Goal: Task Accomplishment & Management: Complete application form

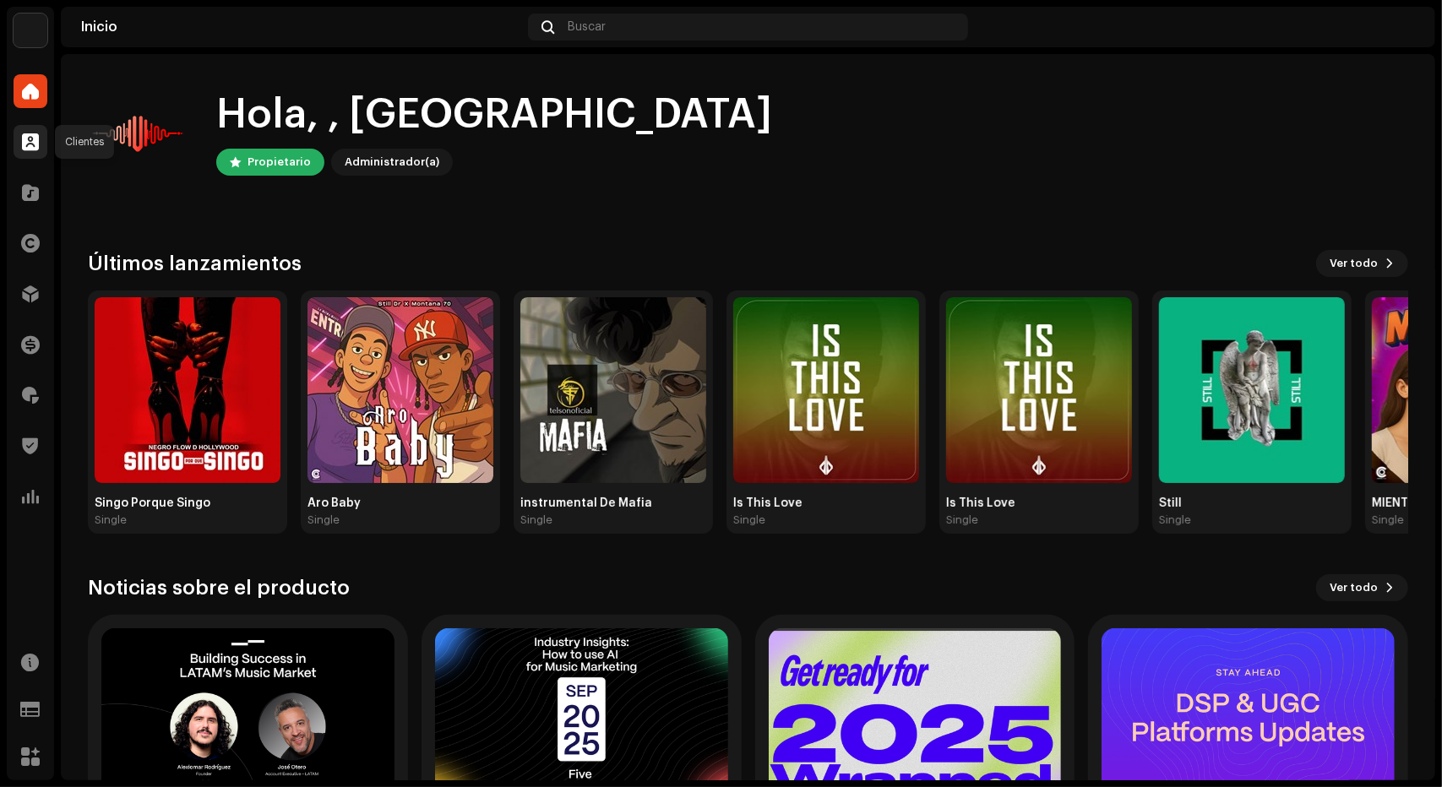
click at [34, 145] on span at bounding box center [30, 142] width 17 height 14
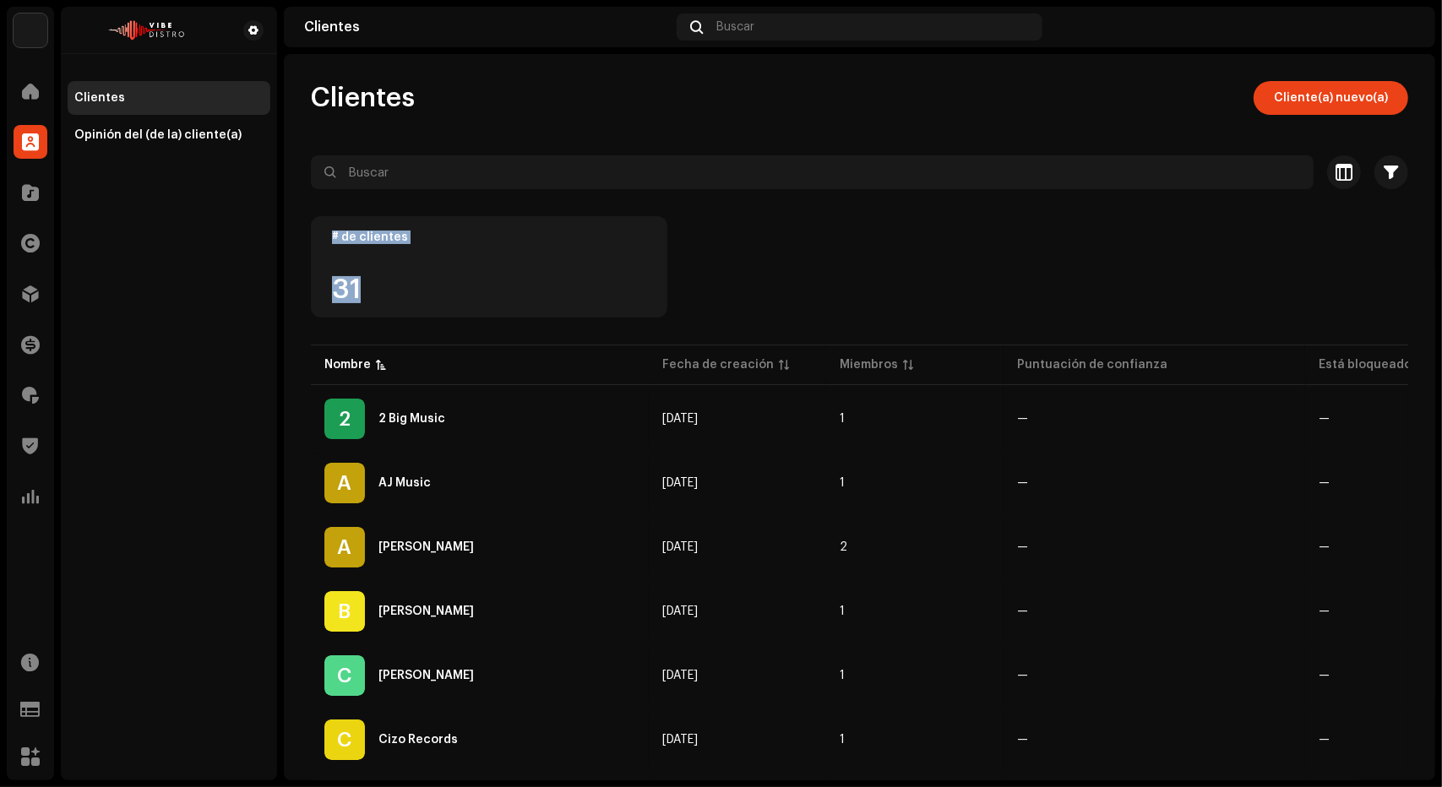
drag, startPoint x: 382, startPoint y: 285, endPoint x: 326, endPoint y: 231, distance: 78.2
click at [326, 231] on div "# de clientes 31" at bounding box center [489, 266] width 356 height 101
drag, startPoint x: 326, startPoint y: 231, endPoint x: 430, endPoint y: 320, distance: 137.1
click at [430, 320] on div "# de clientes 31" at bounding box center [859, 278] width 1097 height 125
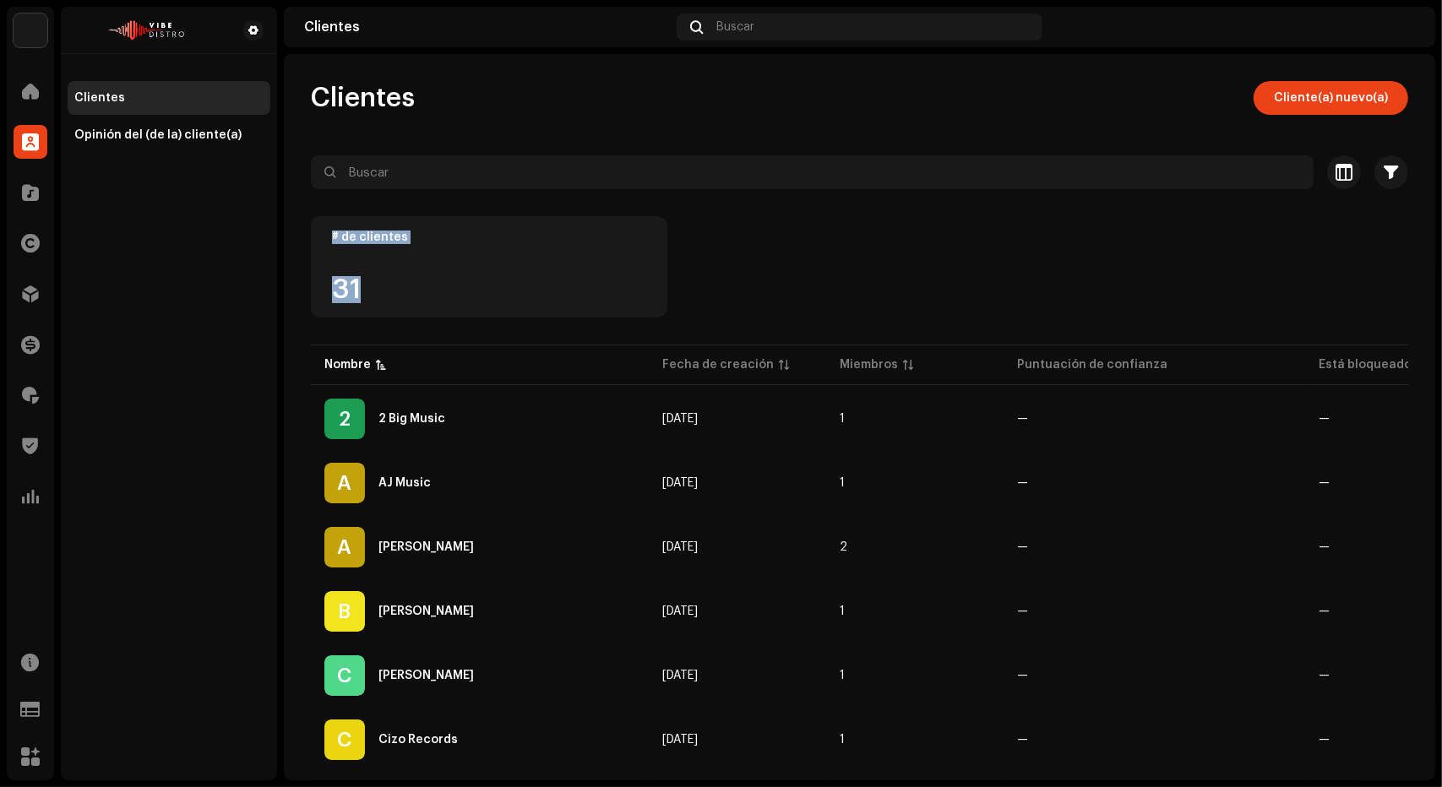
click at [430, 320] on div "# de clientes 31" at bounding box center [859, 278] width 1097 height 125
drag, startPoint x: 413, startPoint y: 312, endPoint x: 314, endPoint y: 225, distance: 131.6
click at [314, 225] on div "# de clientes 31" at bounding box center [489, 266] width 356 height 101
drag, startPoint x: 314, startPoint y: 225, endPoint x: 571, endPoint y: 330, distance: 277.6
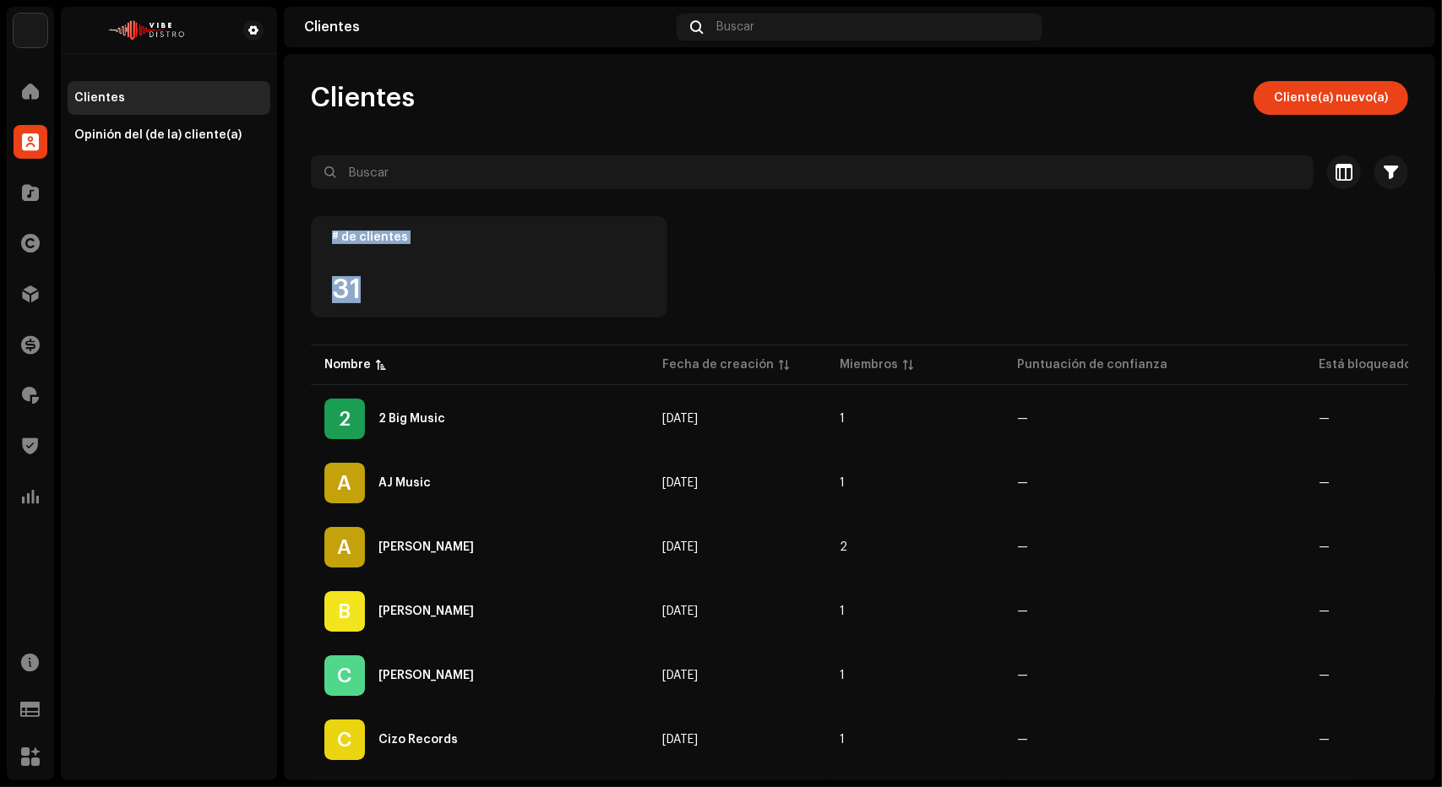
click at [571, 330] on div "# de clientes 31" at bounding box center [859, 278] width 1097 height 125
click at [703, 307] on div "# de clientes 31" at bounding box center [859, 278] width 1097 height 125
drag, startPoint x: 464, startPoint y: 295, endPoint x: 333, endPoint y: 244, distance: 141.2
click at [333, 244] on div "# de clientes 31" at bounding box center [489, 266] width 356 height 101
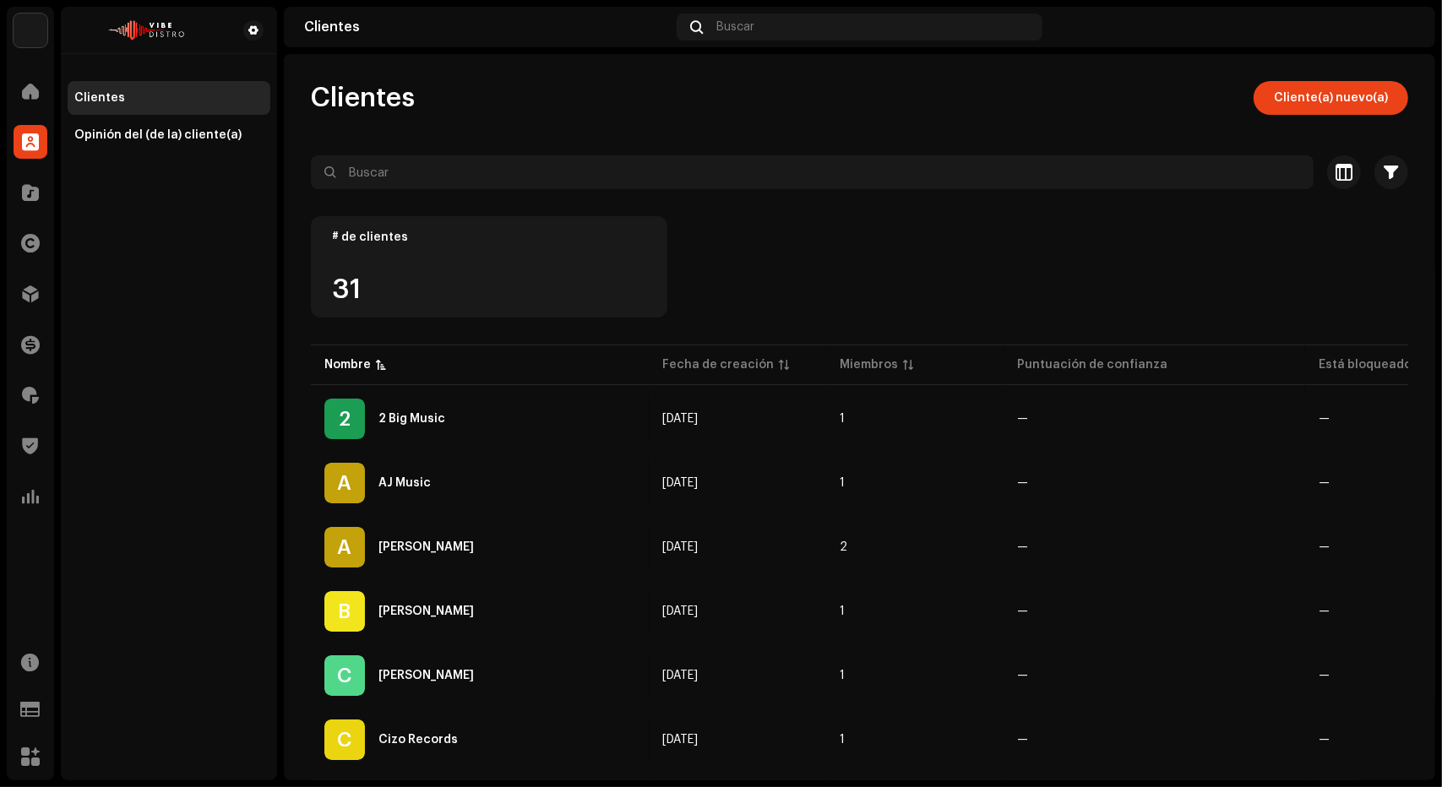
click at [333, 244] on div "# de clientes 31" at bounding box center [489, 266] width 356 height 101
drag, startPoint x: 333, startPoint y: 244, endPoint x: 414, endPoint y: 317, distance: 108.8
click at [414, 317] on div "# de clientes 31" at bounding box center [489, 266] width 356 height 101
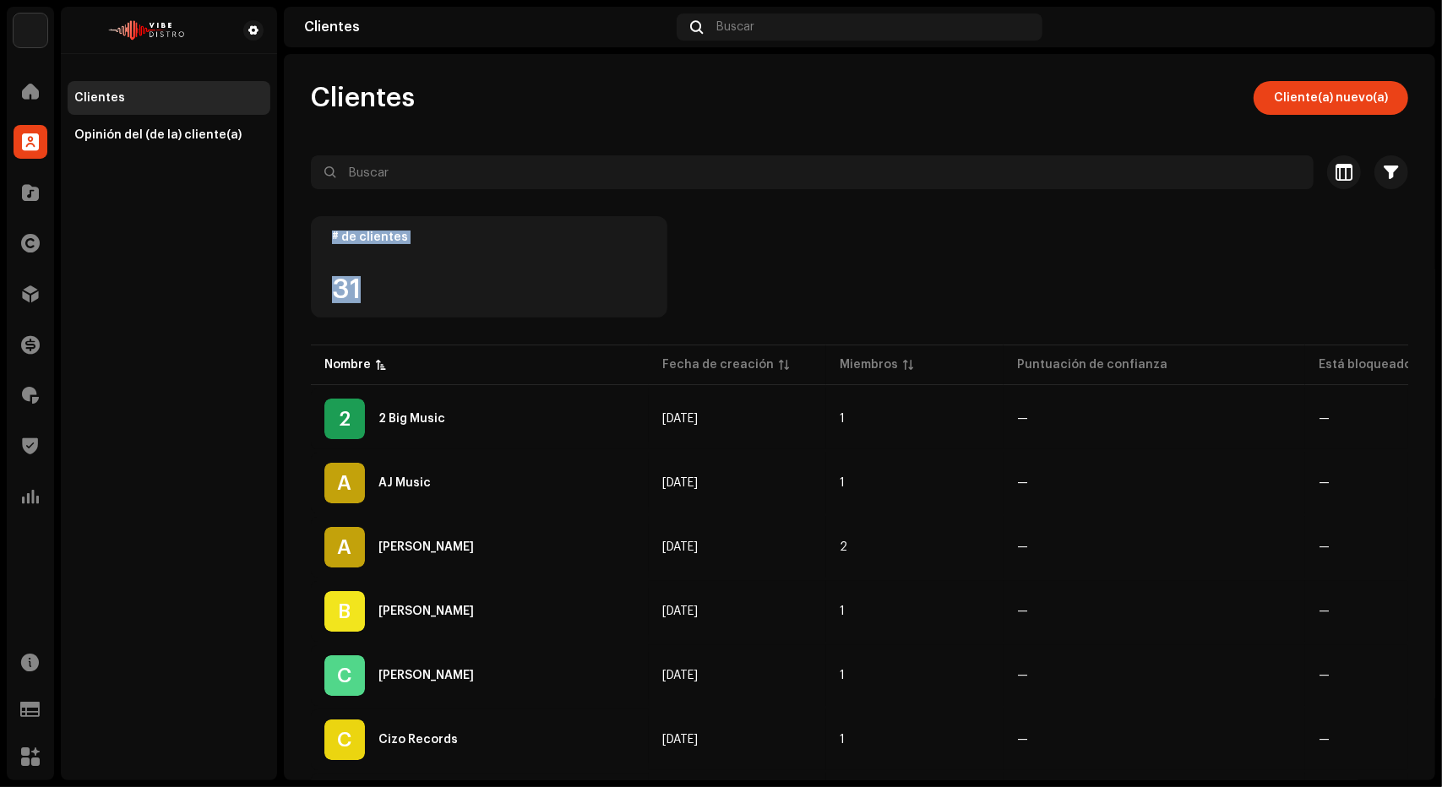
drag, startPoint x: 327, startPoint y: 234, endPoint x: 439, endPoint y: 322, distance: 142.6
click at [439, 322] on div "# de clientes 31" at bounding box center [859, 278] width 1097 height 125
drag, startPoint x: 439, startPoint y: 322, endPoint x: 318, endPoint y: 215, distance: 161.6
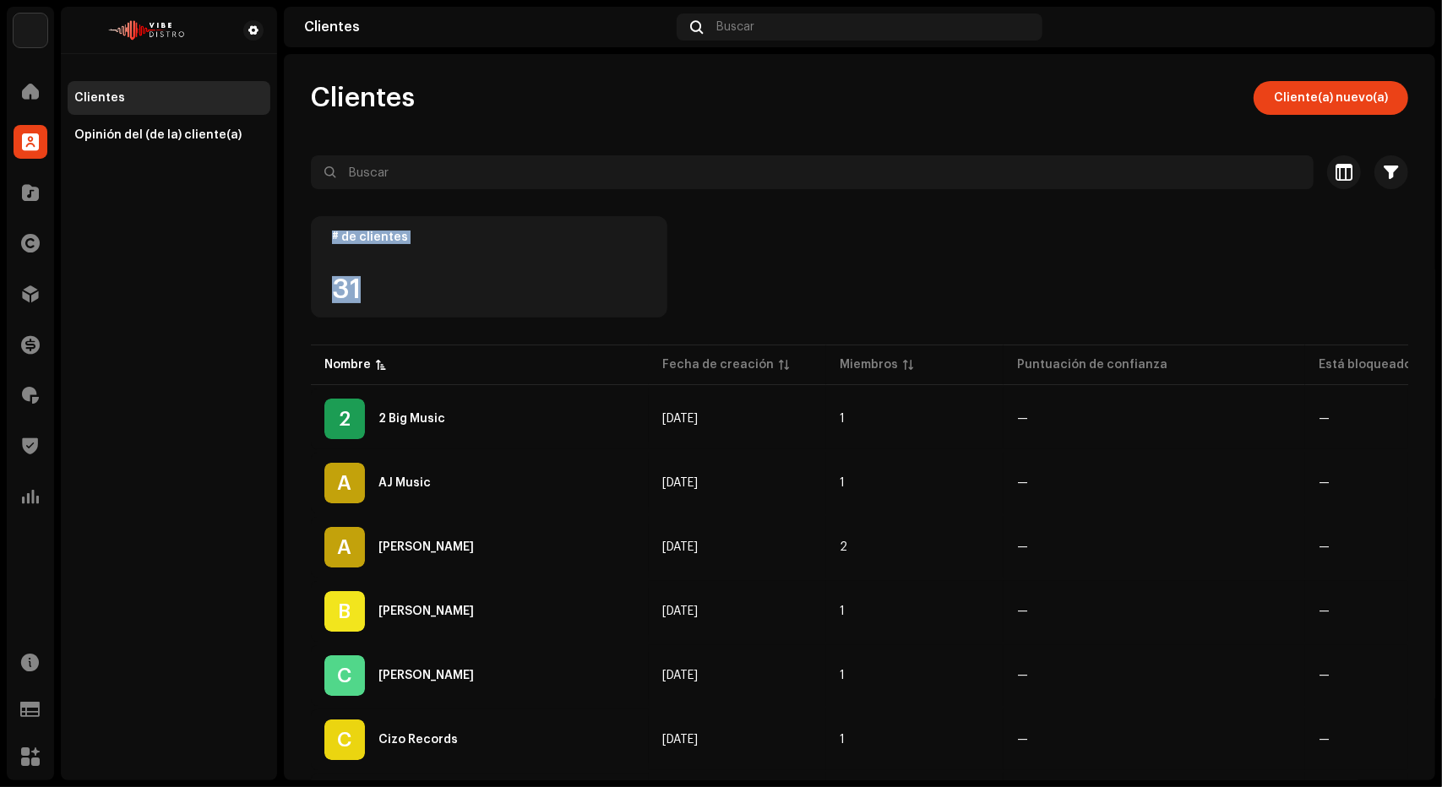
click at [318, 215] on div at bounding box center [859, 202] width 1097 height 27
drag, startPoint x: 318, startPoint y: 215, endPoint x: 535, endPoint y: 294, distance: 230.8
click at [535, 294] on div "31" at bounding box center [489, 289] width 314 height 27
drag, startPoint x: 535, startPoint y: 294, endPoint x: 319, endPoint y: 222, distance: 227.0
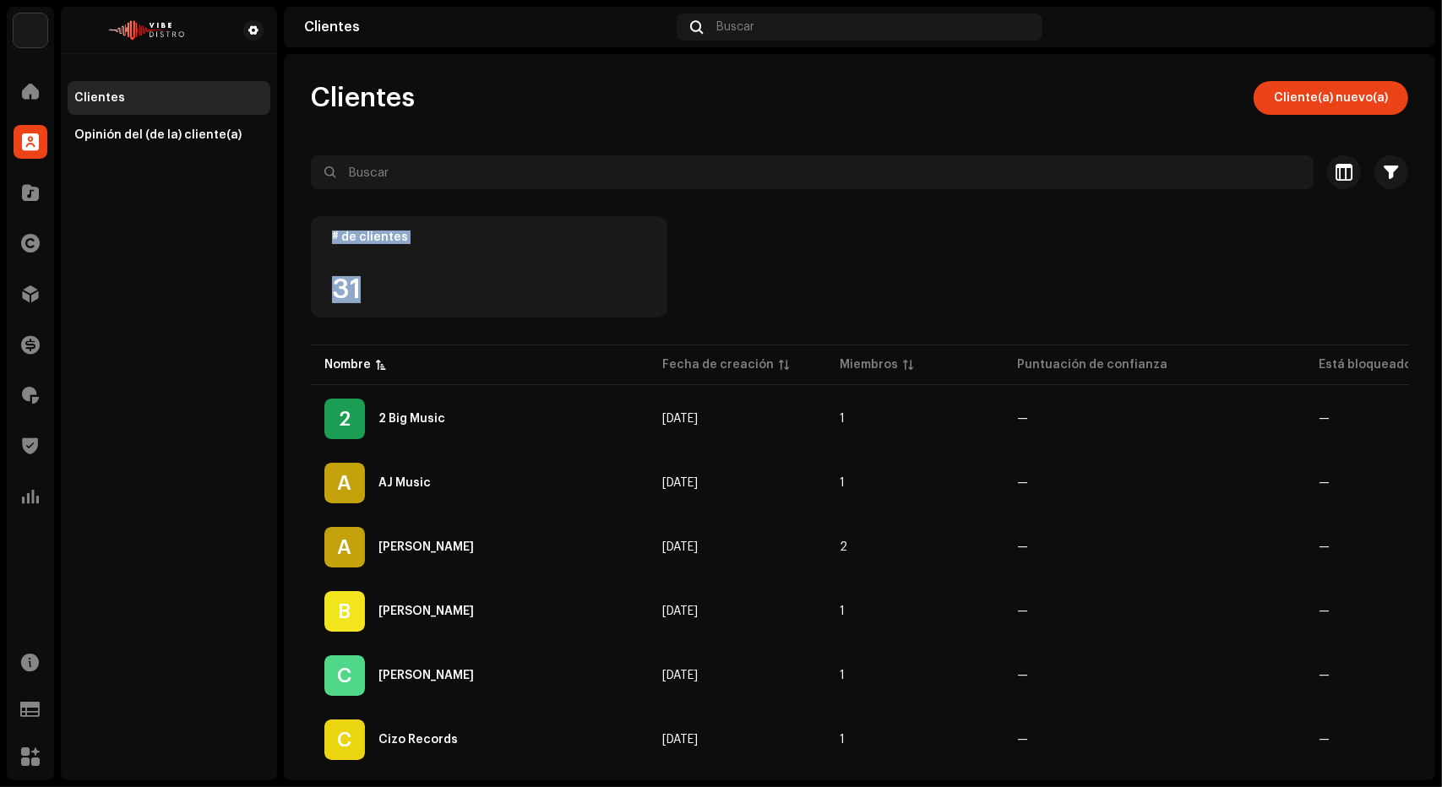
click at [319, 222] on div "# de clientes 31" at bounding box center [489, 266] width 356 height 101
drag, startPoint x: 319, startPoint y: 222, endPoint x: 421, endPoint y: 289, distance: 121.3
click at [421, 289] on div "# de clientes 31" at bounding box center [489, 266] width 356 height 101
click at [421, 289] on div "31" at bounding box center [489, 289] width 314 height 27
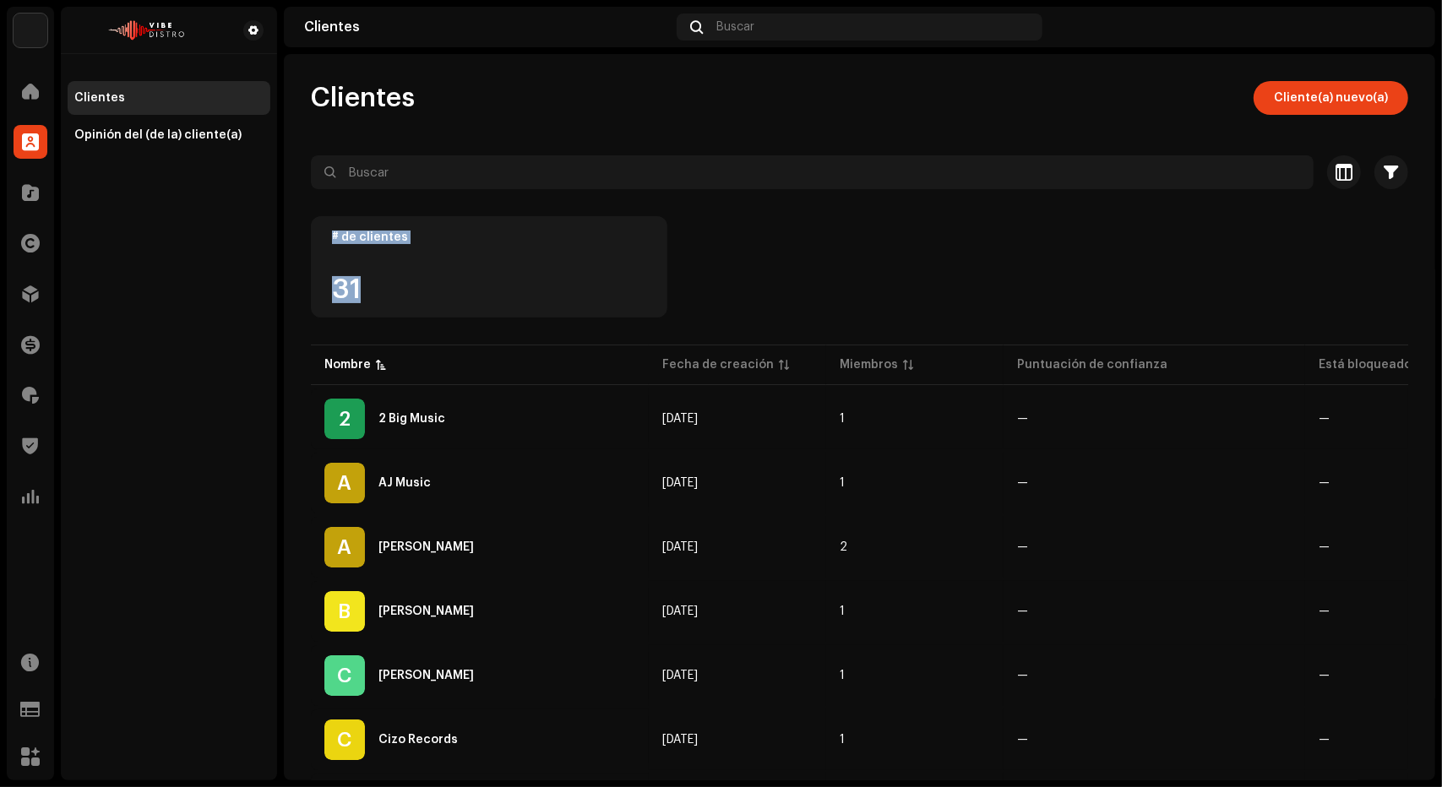
drag, startPoint x: 421, startPoint y: 289, endPoint x: 321, endPoint y: 231, distance: 115.4
click at [321, 231] on div "# de clientes 31" at bounding box center [489, 266] width 356 height 101
drag, startPoint x: 321, startPoint y: 231, endPoint x: 441, endPoint y: 286, distance: 132.2
click at [441, 286] on div "# de clientes 31" at bounding box center [489, 266] width 356 height 101
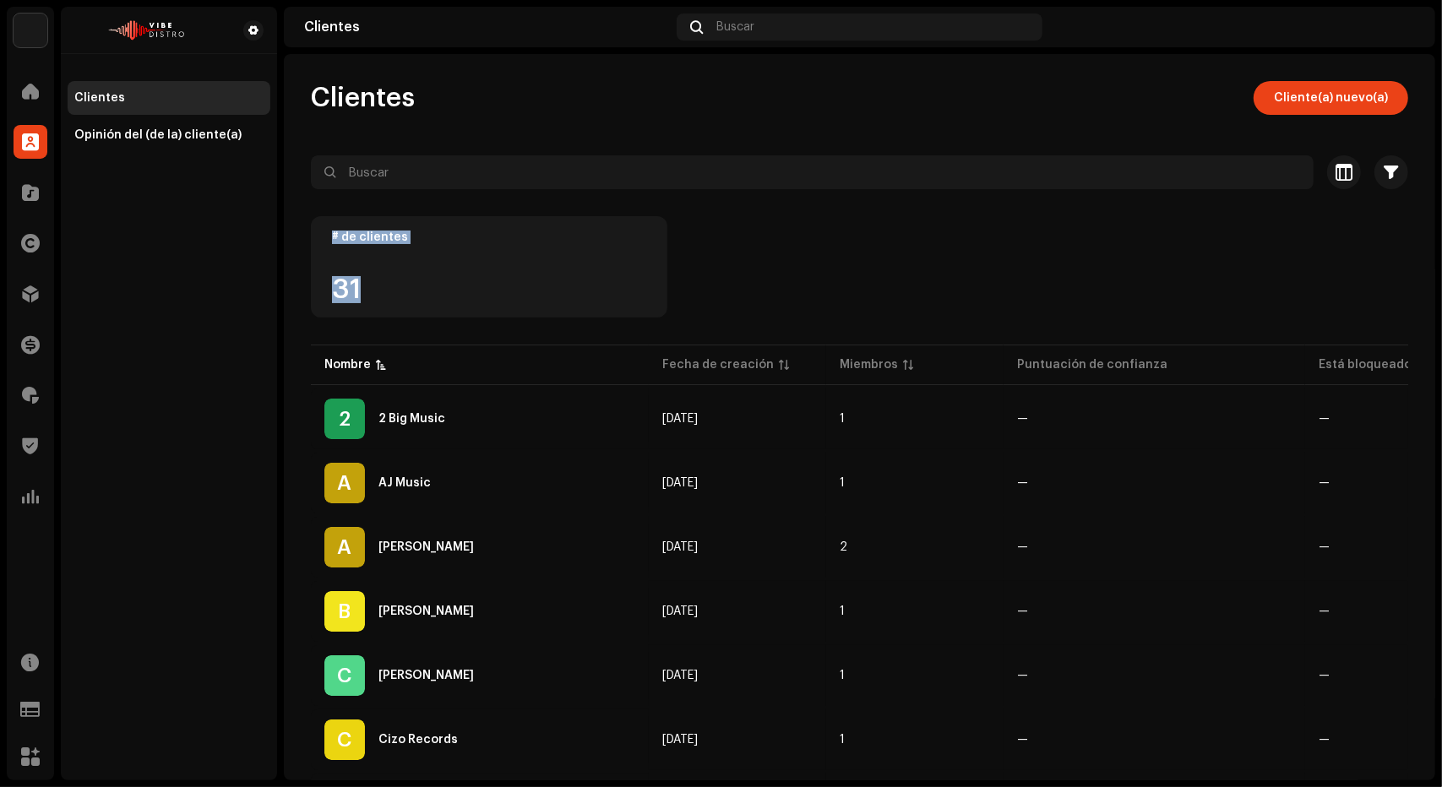
click at [441, 286] on div "31" at bounding box center [489, 289] width 314 height 27
drag, startPoint x: 441, startPoint y: 286, endPoint x: 323, endPoint y: 225, distance: 133.0
click at [323, 225] on div "# de clientes 31" at bounding box center [489, 266] width 356 height 101
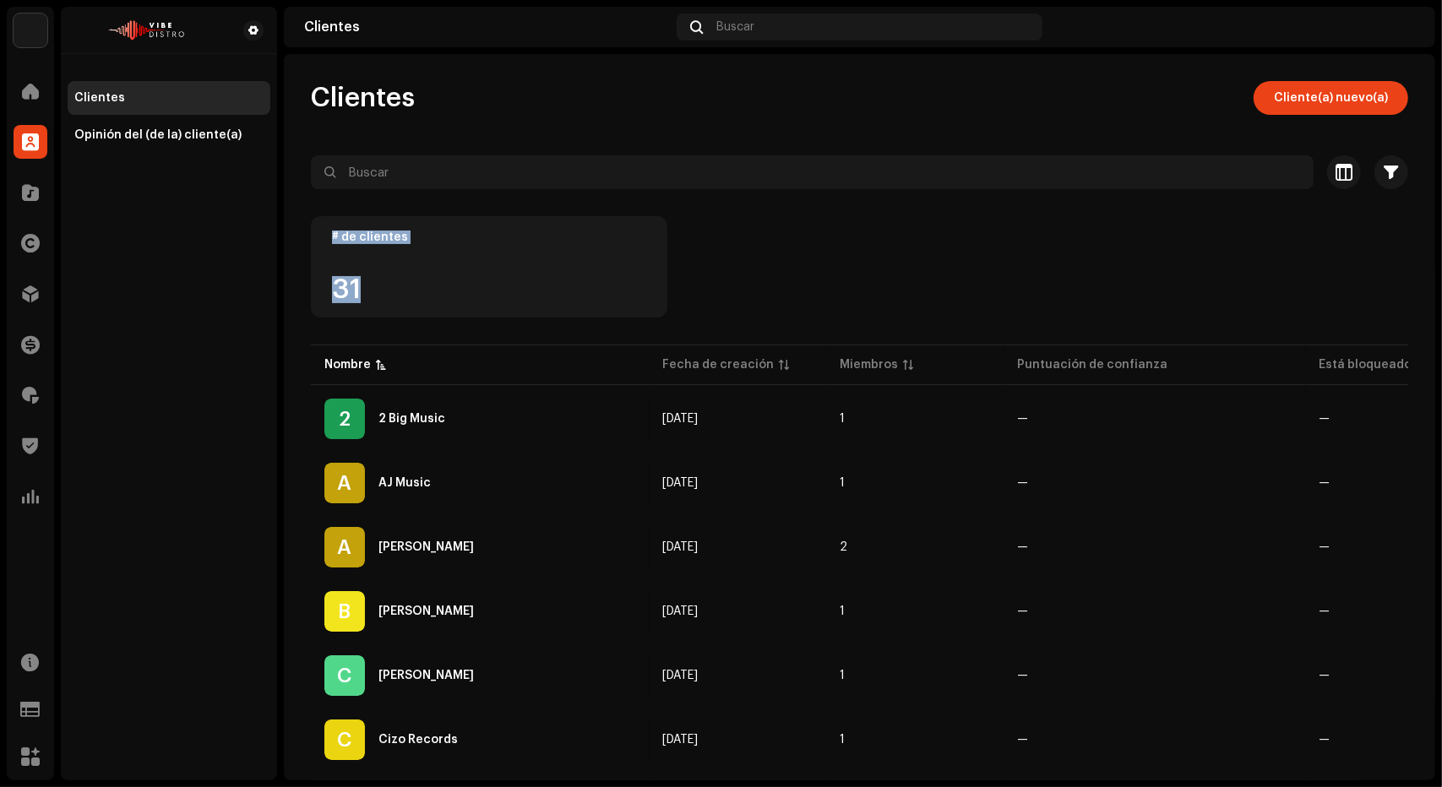
drag, startPoint x: 323, startPoint y: 225, endPoint x: 422, endPoint y: 274, distance: 111.0
click at [422, 274] on div "# de clientes 31" at bounding box center [489, 266] width 356 height 101
drag, startPoint x: 422, startPoint y: 274, endPoint x: 336, endPoint y: 235, distance: 94.8
click at [336, 235] on div "# de clientes 31" at bounding box center [489, 266] width 356 height 101
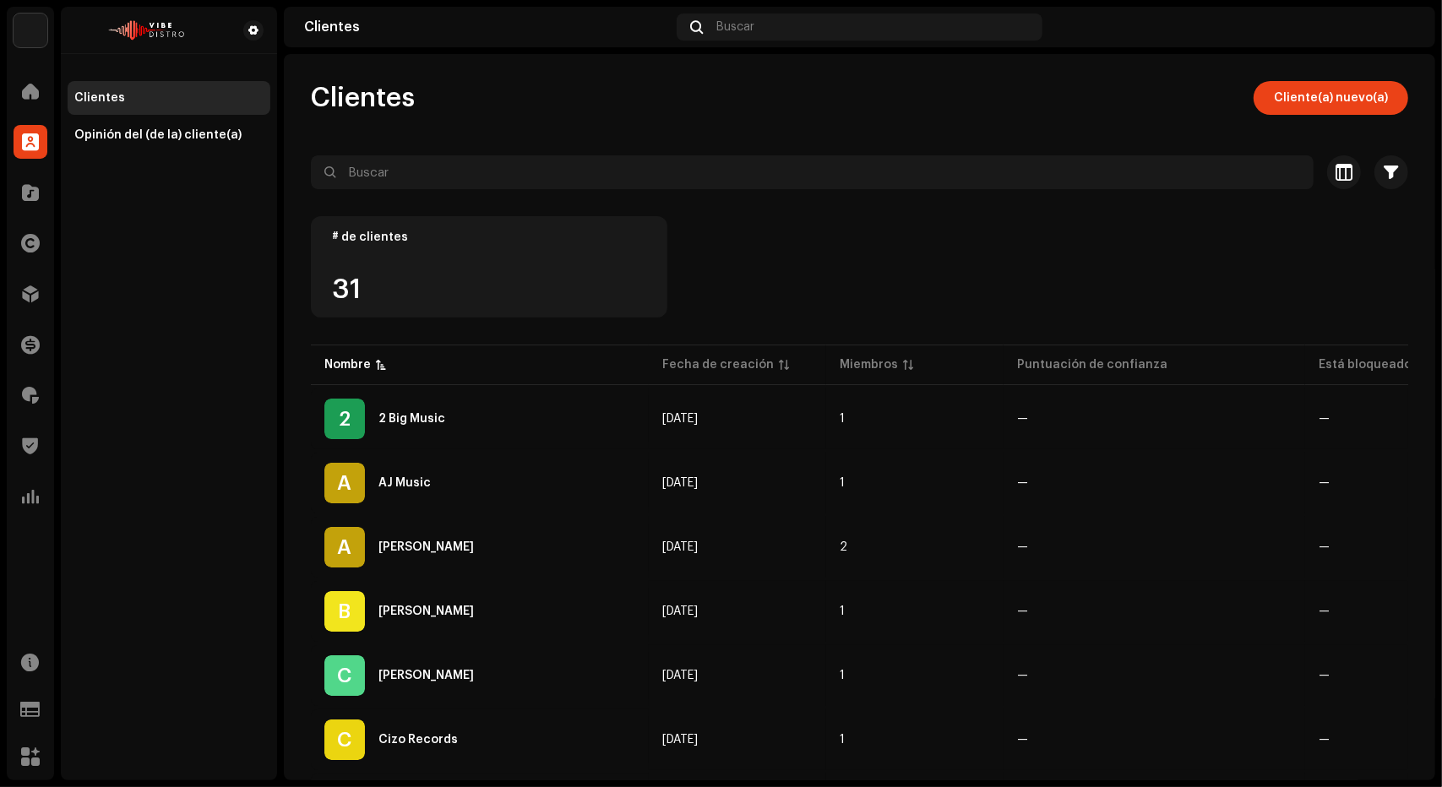
click at [323, 234] on div "# de clientes 31" at bounding box center [489, 266] width 356 height 101
drag, startPoint x: 323, startPoint y: 234, endPoint x: 446, endPoint y: 298, distance: 139.0
click at [446, 298] on div "# de clientes 31" at bounding box center [489, 266] width 356 height 101
click at [480, 285] on div "31" at bounding box center [489, 289] width 314 height 27
drag, startPoint x: 480, startPoint y: 285, endPoint x: 303, endPoint y: 232, distance: 184.3
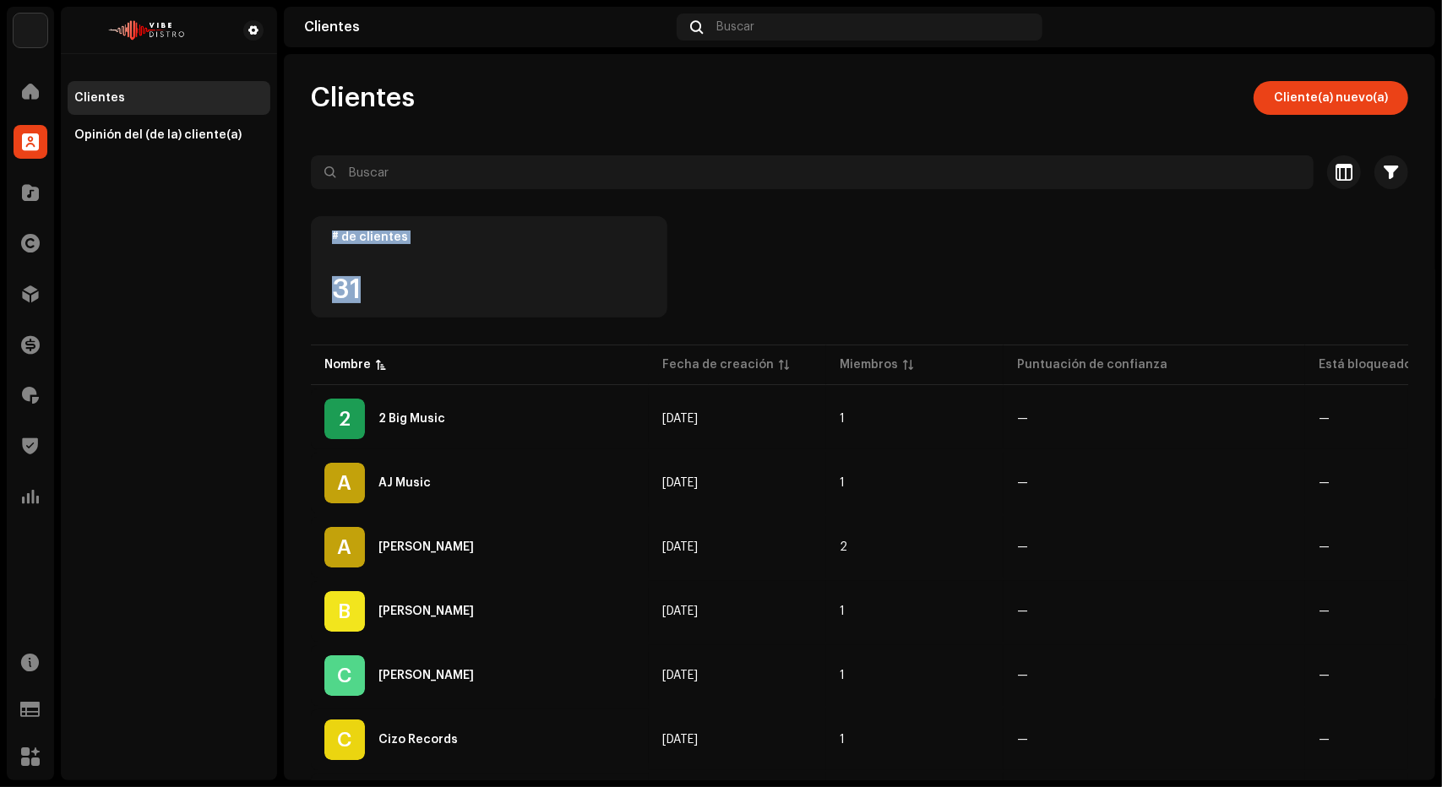
drag, startPoint x: 303, startPoint y: 232, endPoint x: 476, endPoint y: 297, distance: 184.9
click at [476, 297] on div "31" at bounding box center [489, 289] width 314 height 27
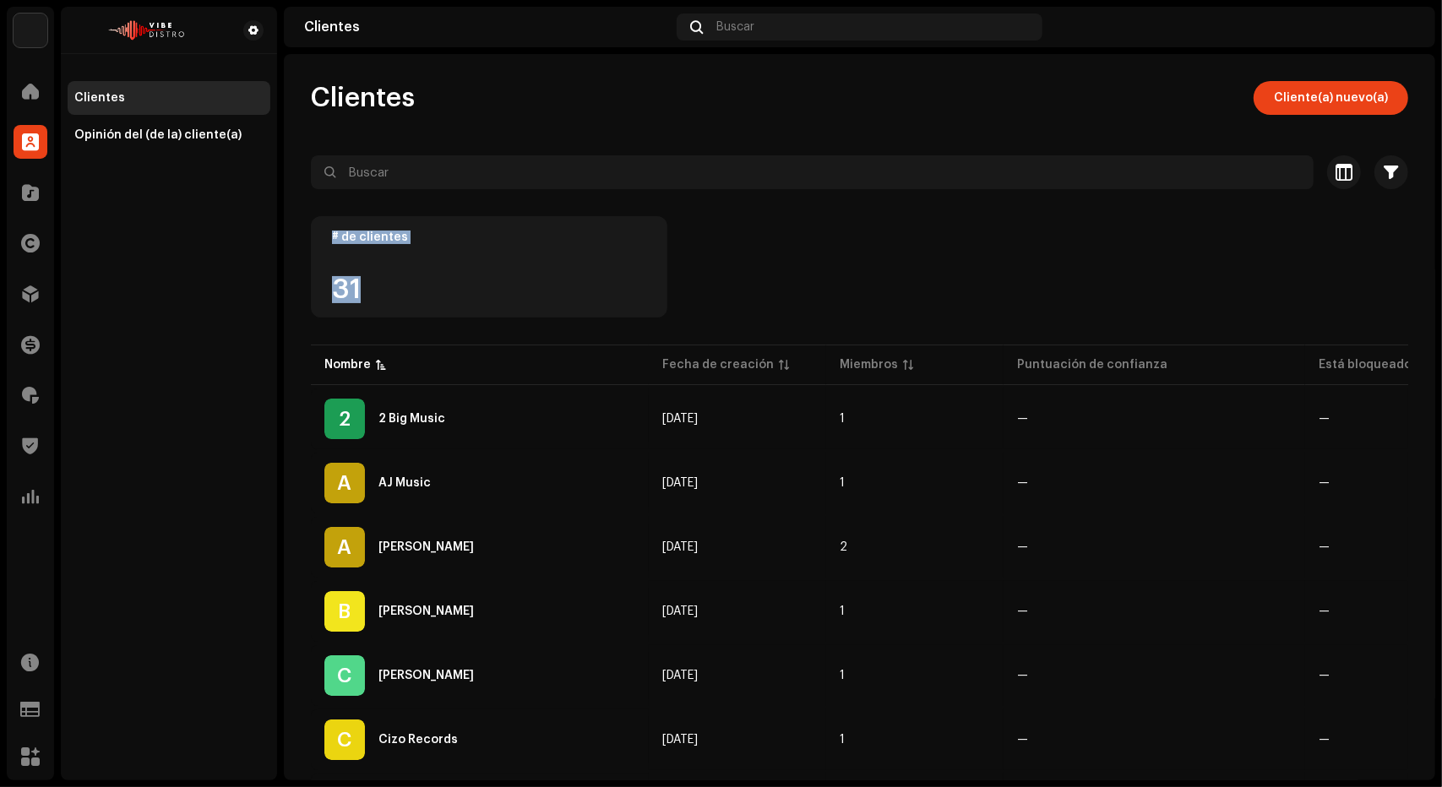
drag, startPoint x: 476, startPoint y: 297, endPoint x: 319, endPoint y: 225, distance: 172.7
click at [319, 225] on div "# de clientes 31" at bounding box center [489, 266] width 356 height 101
drag, startPoint x: 319, startPoint y: 225, endPoint x: 423, endPoint y: 311, distance: 134.4
click at [423, 311] on div "# de clientes 31" at bounding box center [489, 266] width 356 height 101
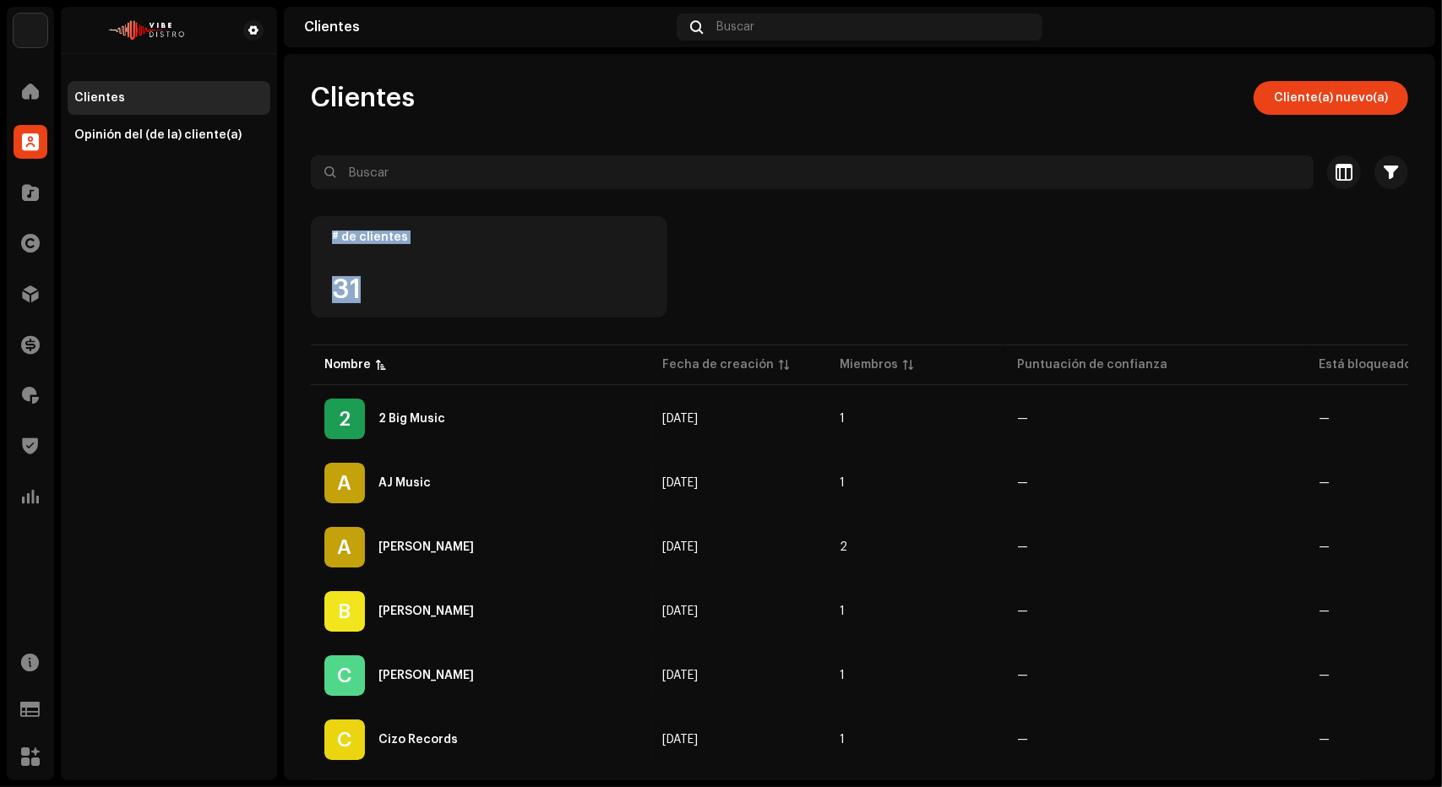
click at [423, 311] on div "# de clientes 31" at bounding box center [489, 266] width 356 height 101
drag, startPoint x: 423, startPoint y: 311, endPoint x: 313, endPoint y: 233, distance: 134.5
click at [313, 233] on div "# de clientes 31" at bounding box center [489, 266] width 356 height 101
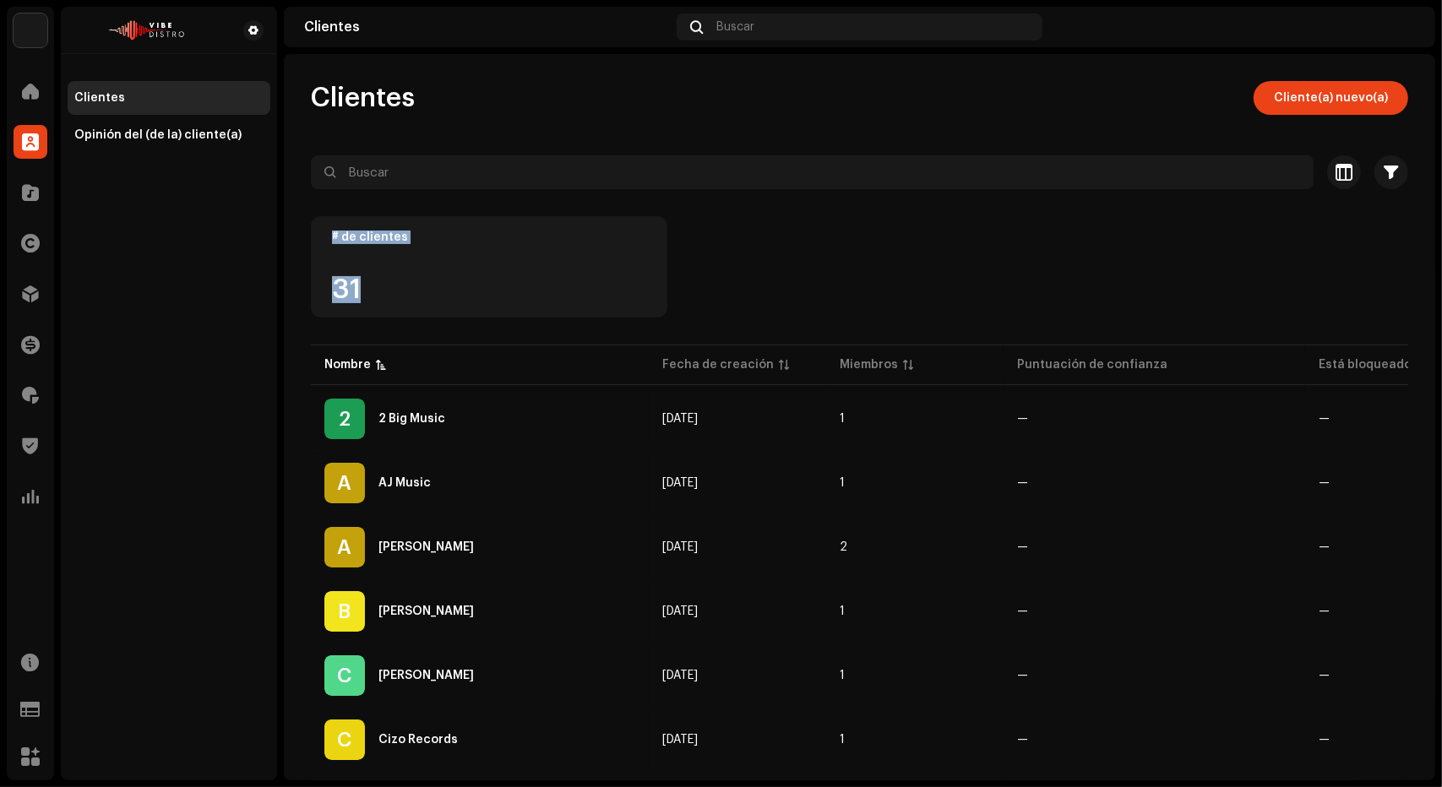
click at [313, 233] on div "# de clientes 31" at bounding box center [489, 266] width 356 height 101
drag, startPoint x: 313, startPoint y: 233, endPoint x: 399, endPoint y: 307, distance: 112.6
click at [399, 307] on div "# de clientes 31" at bounding box center [489, 266] width 356 height 101
drag, startPoint x: 399, startPoint y: 307, endPoint x: 323, endPoint y: 228, distance: 109.3
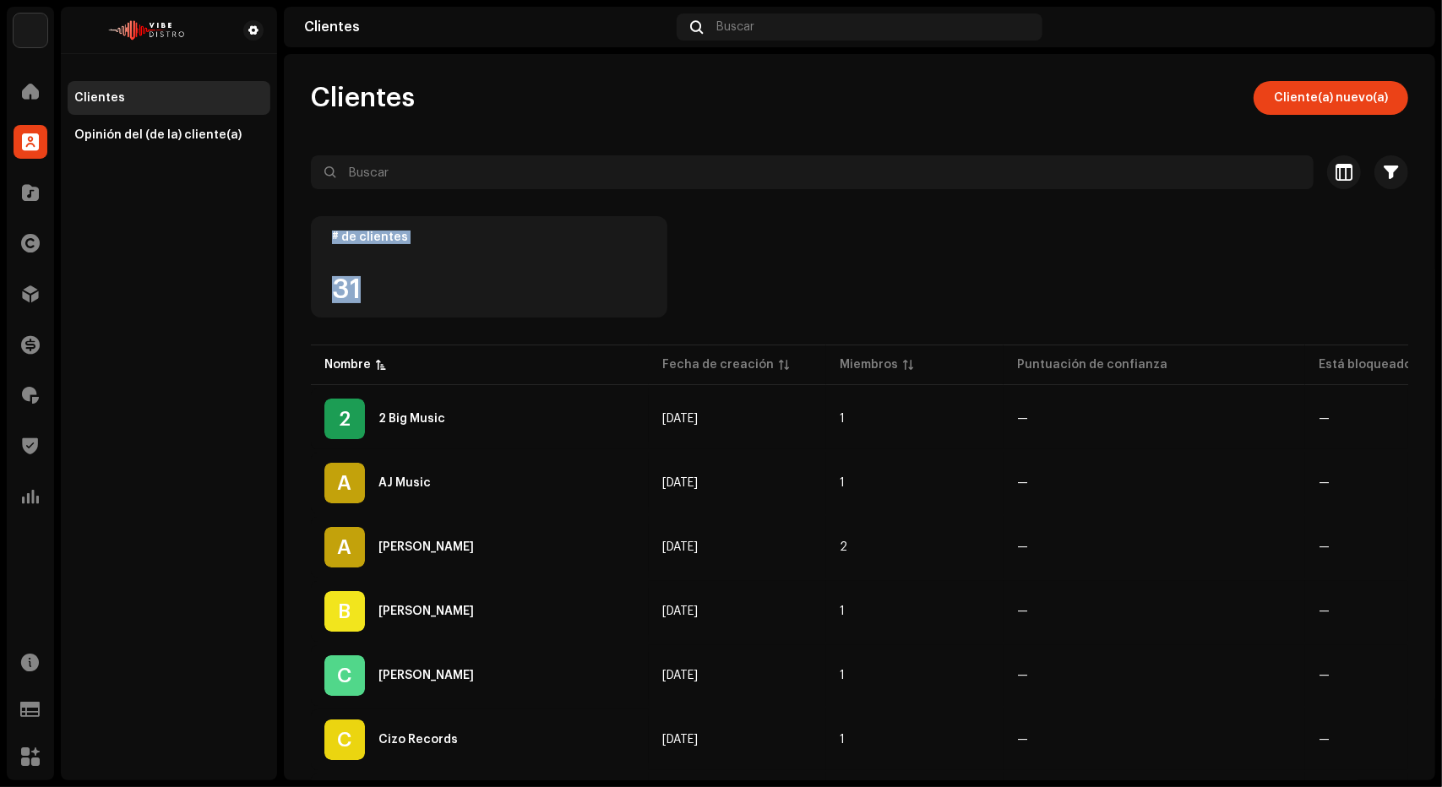
click at [323, 228] on div "# de clientes 31" at bounding box center [489, 266] width 356 height 101
drag, startPoint x: 323, startPoint y: 228, endPoint x: 432, endPoint y: 300, distance: 131.2
click at [432, 300] on div "# de clientes 31" at bounding box center [489, 266] width 356 height 101
click at [432, 300] on div "31" at bounding box center [489, 289] width 314 height 27
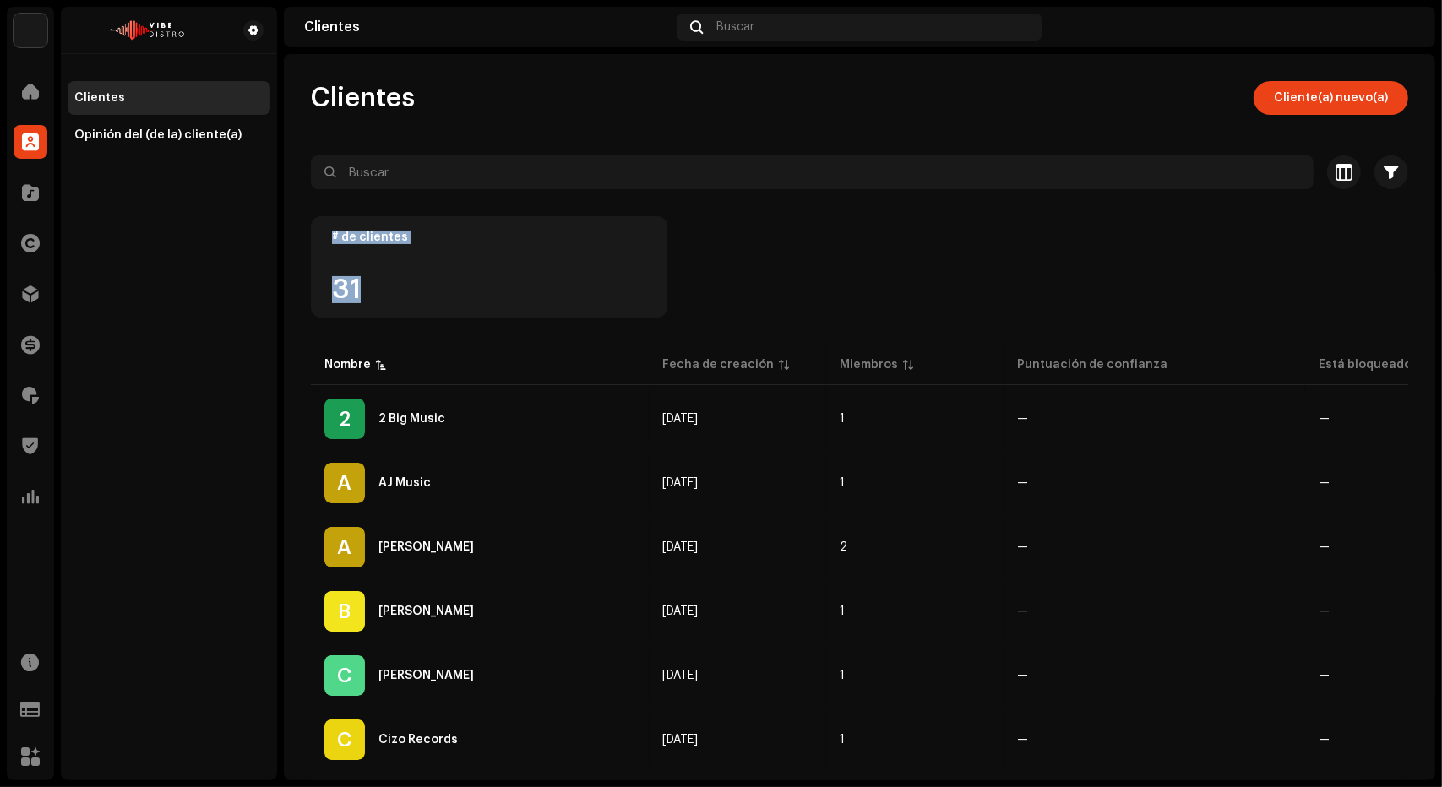
drag, startPoint x: 432, startPoint y: 300, endPoint x: 321, endPoint y: 217, distance: 138.8
click at [321, 217] on div "# de clientes 31" at bounding box center [489, 266] width 356 height 101
drag, startPoint x: 321, startPoint y: 217, endPoint x: 403, endPoint y: 301, distance: 117.7
click at [403, 301] on div "# de clientes 31" at bounding box center [489, 266] width 356 height 101
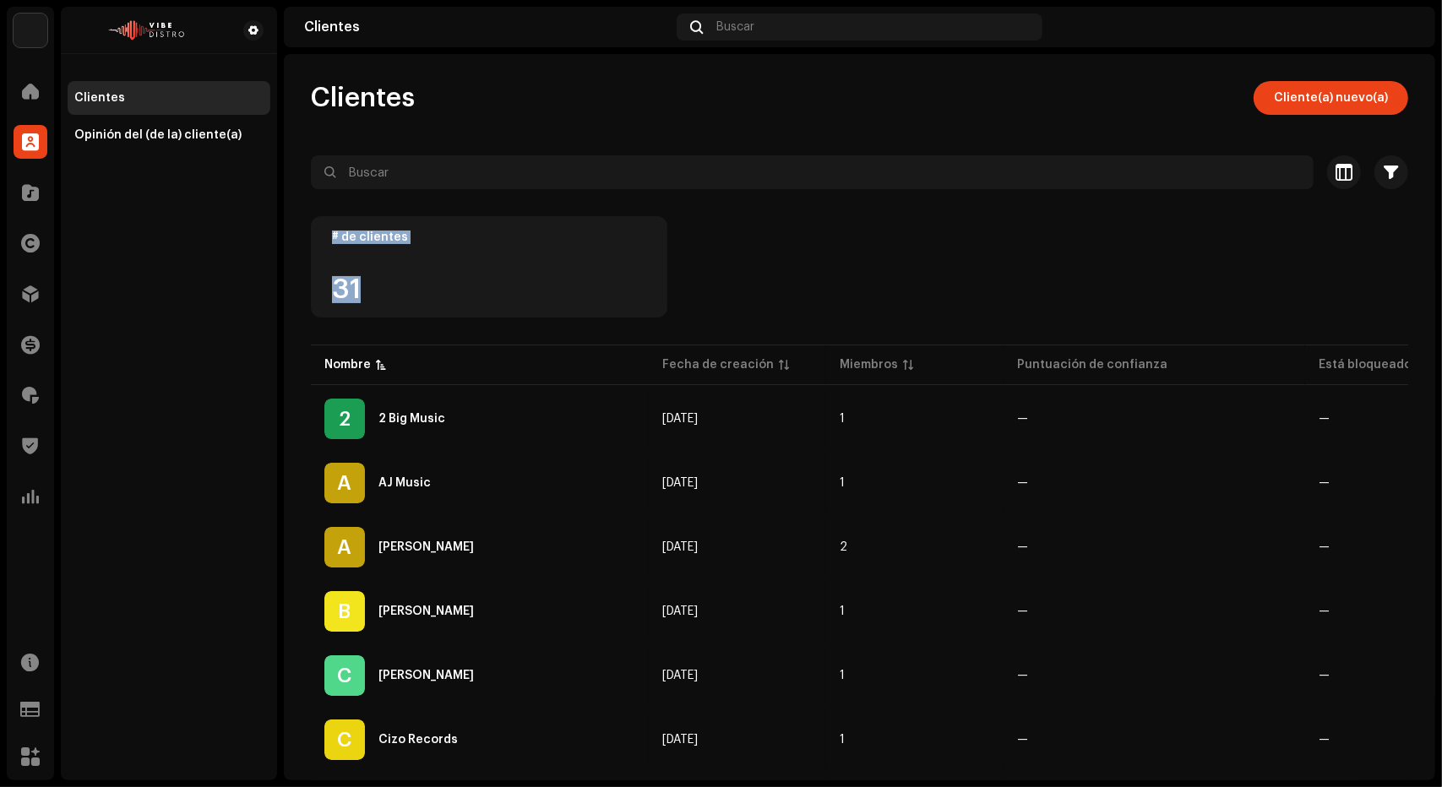
click at [403, 301] on div "31" at bounding box center [489, 289] width 314 height 27
drag, startPoint x: 403, startPoint y: 301, endPoint x: 342, endPoint y: 235, distance: 90.3
click at [342, 235] on div "# de clientes 31" at bounding box center [489, 266] width 356 height 101
click at [326, 232] on div "# de clientes 31" at bounding box center [489, 266] width 356 height 101
drag, startPoint x: 326, startPoint y: 232, endPoint x: 412, endPoint y: 312, distance: 117.7
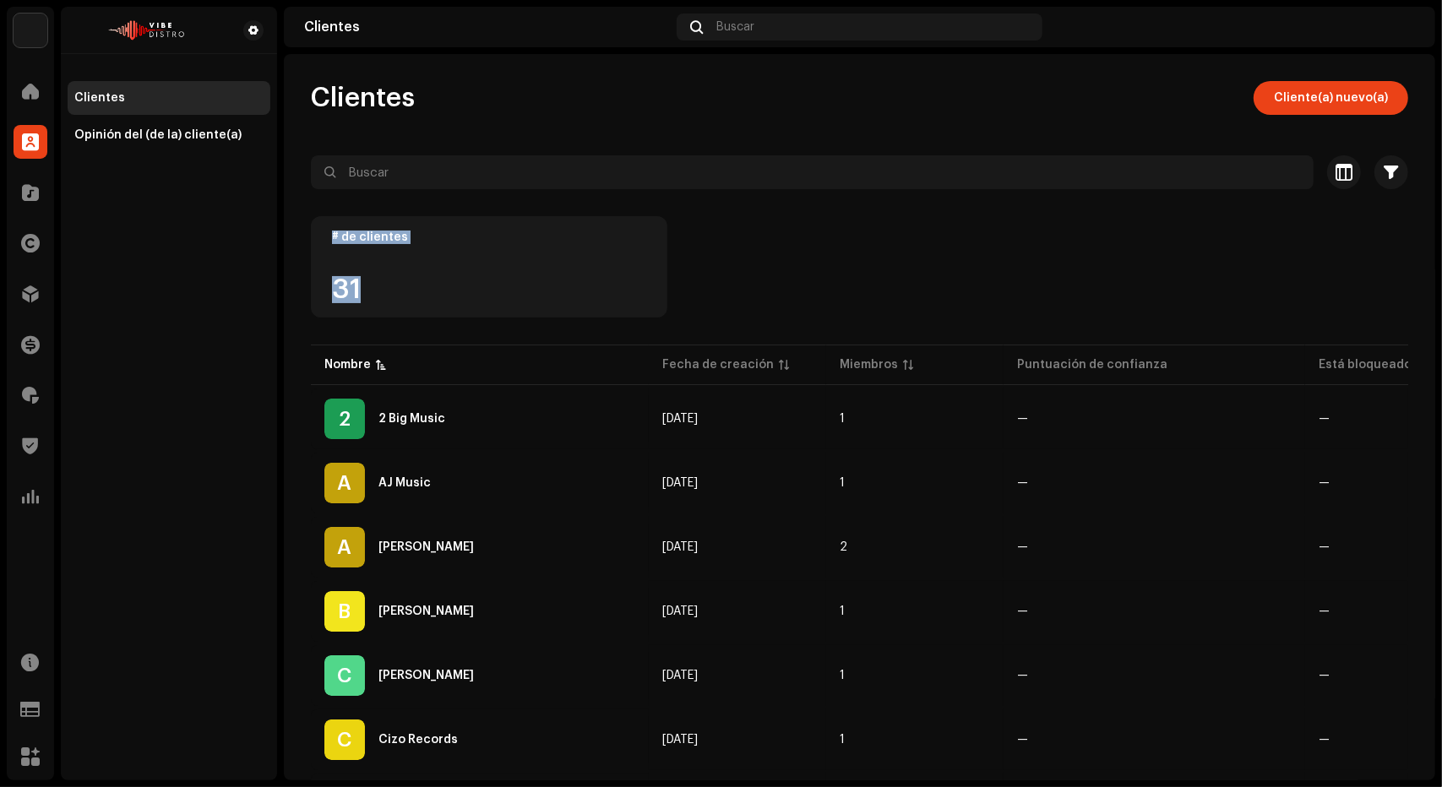
click at [412, 312] on div "# de clientes 31" at bounding box center [489, 266] width 356 height 101
drag, startPoint x: 412, startPoint y: 312, endPoint x: 319, endPoint y: 209, distance: 139.4
click at [319, 209] on div at bounding box center [859, 202] width 1097 height 27
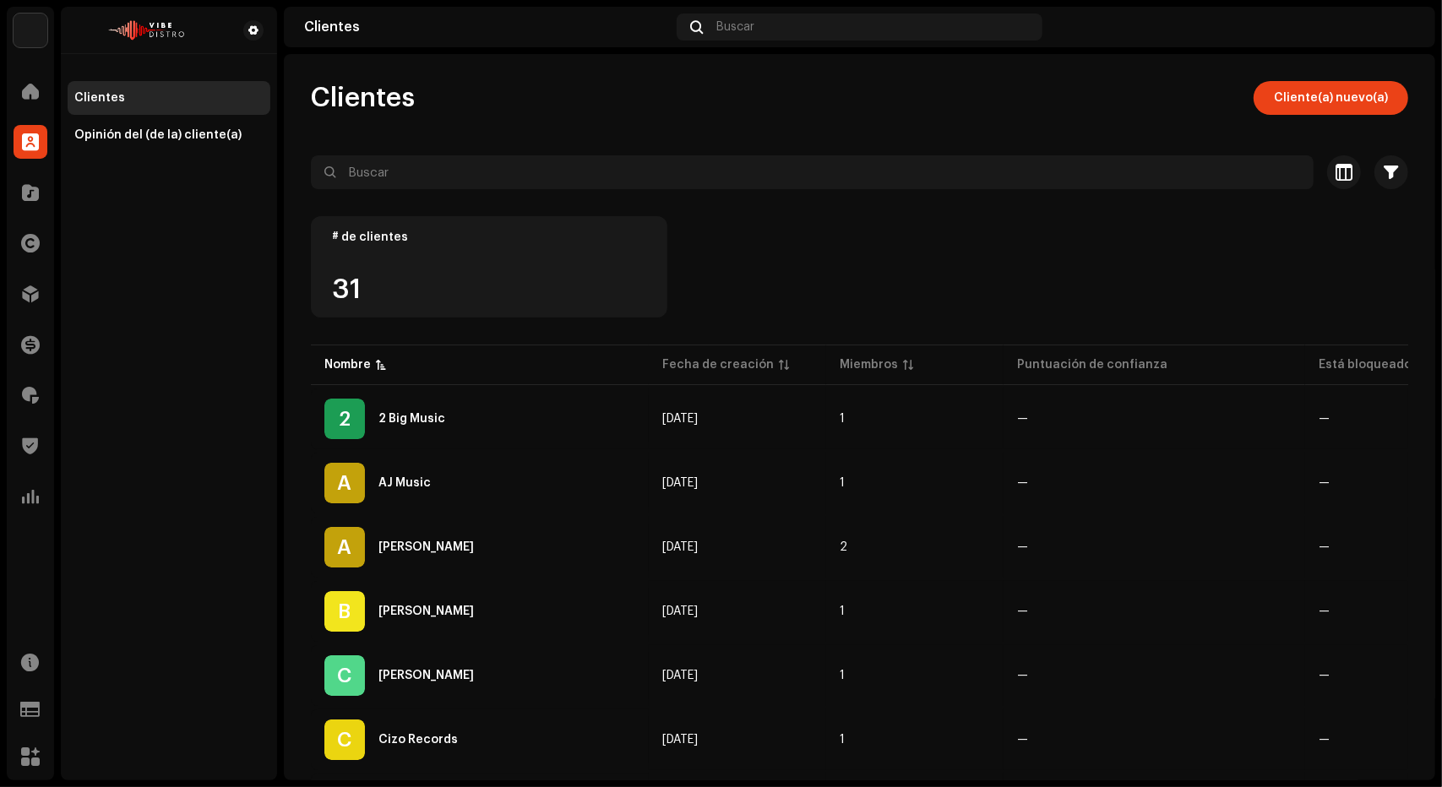
click at [319, 209] on div at bounding box center [859, 202] width 1097 height 27
drag, startPoint x: 319, startPoint y: 209, endPoint x: 505, endPoint y: 356, distance: 237.4
click at [441, 296] on div "31" at bounding box center [489, 289] width 314 height 27
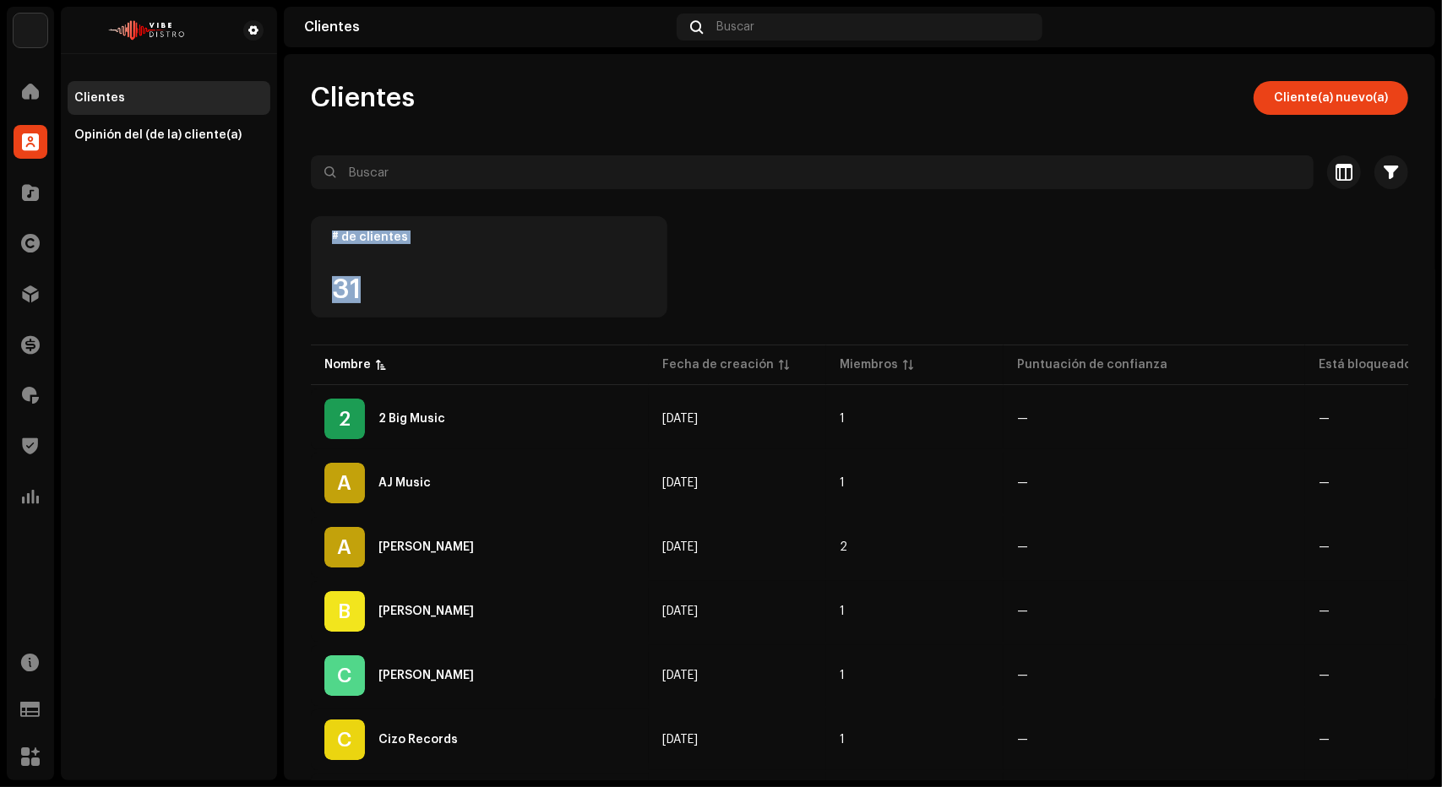
drag, startPoint x: 441, startPoint y: 296, endPoint x: 318, endPoint y: 232, distance: 139.0
click at [318, 232] on div "# de clientes 31" at bounding box center [489, 266] width 356 height 101
drag, startPoint x: 427, startPoint y: 299, endPoint x: 309, endPoint y: 209, distance: 148.8
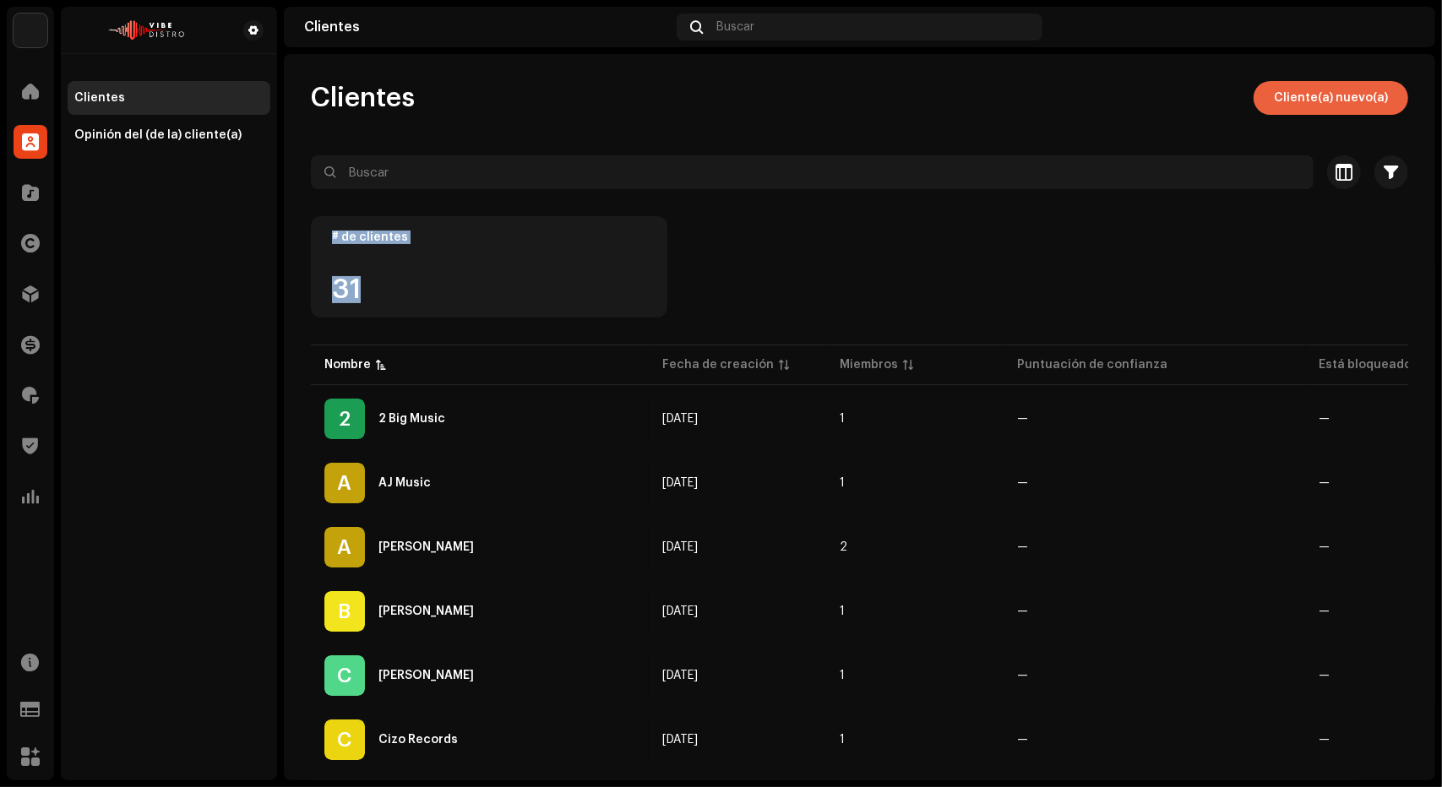
click at [1319, 99] on span "Cliente(a) nuevo(a)" at bounding box center [1331, 98] width 114 height 34
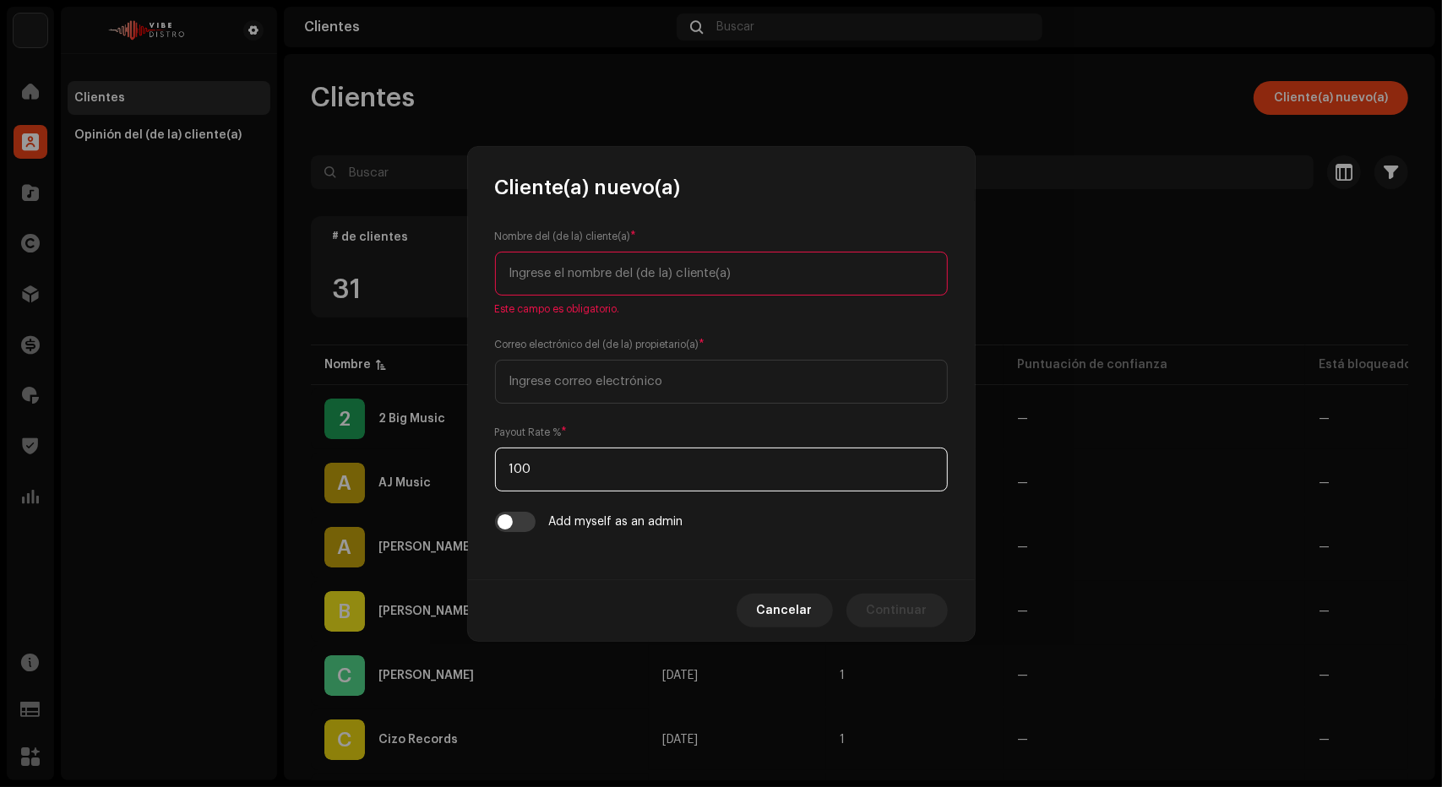
click at [653, 475] on input "100" at bounding box center [721, 470] width 453 height 44
click at [796, 603] on span "Cancelar" at bounding box center [785, 611] width 56 height 34
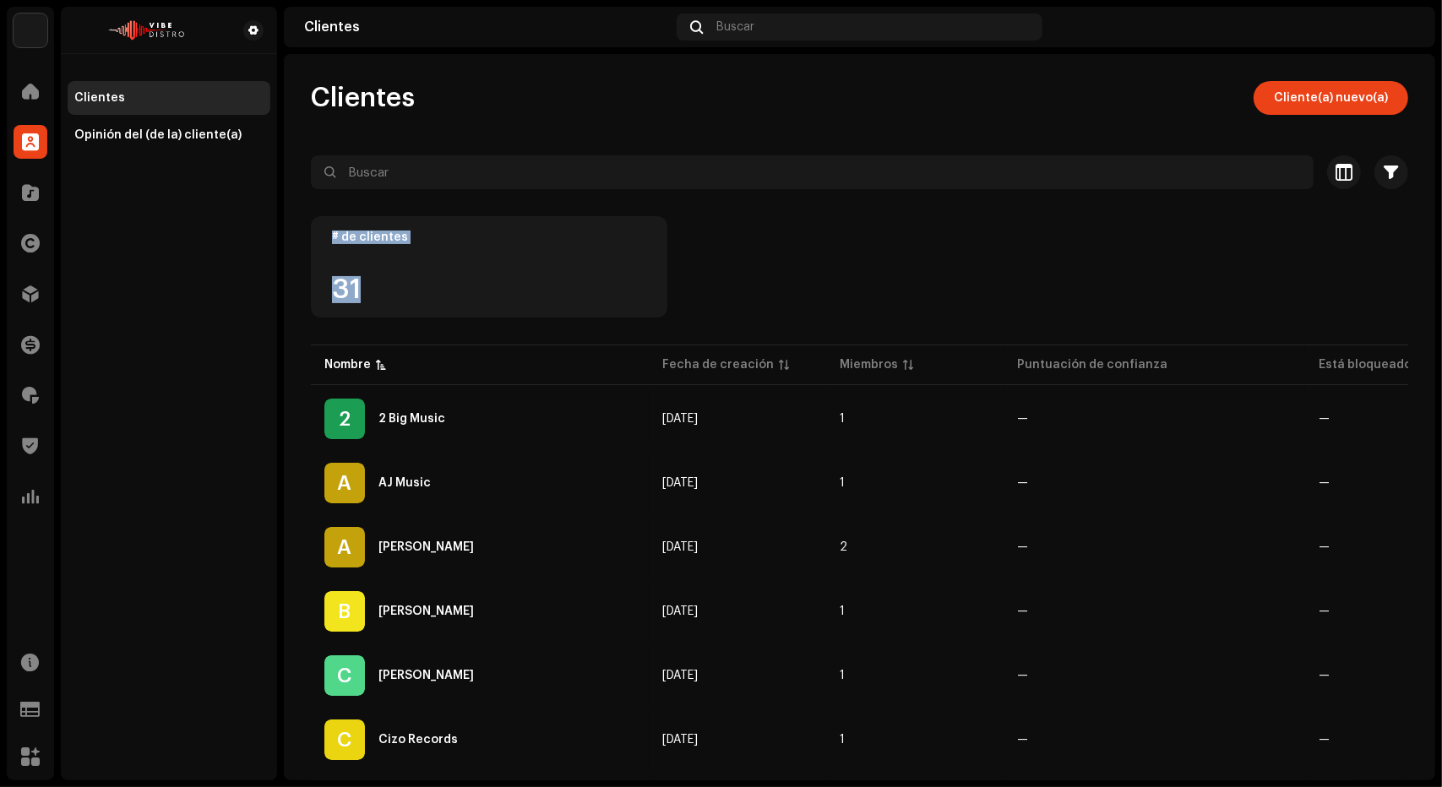
drag, startPoint x: 373, startPoint y: 291, endPoint x: 322, endPoint y: 238, distance: 74.1
click at [322, 238] on div "# de clientes 31" at bounding box center [489, 266] width 356 height 101
drag
click at [399, 298] on div "# de clientes 31" at bounding box center [489, 266] width 356 height 101
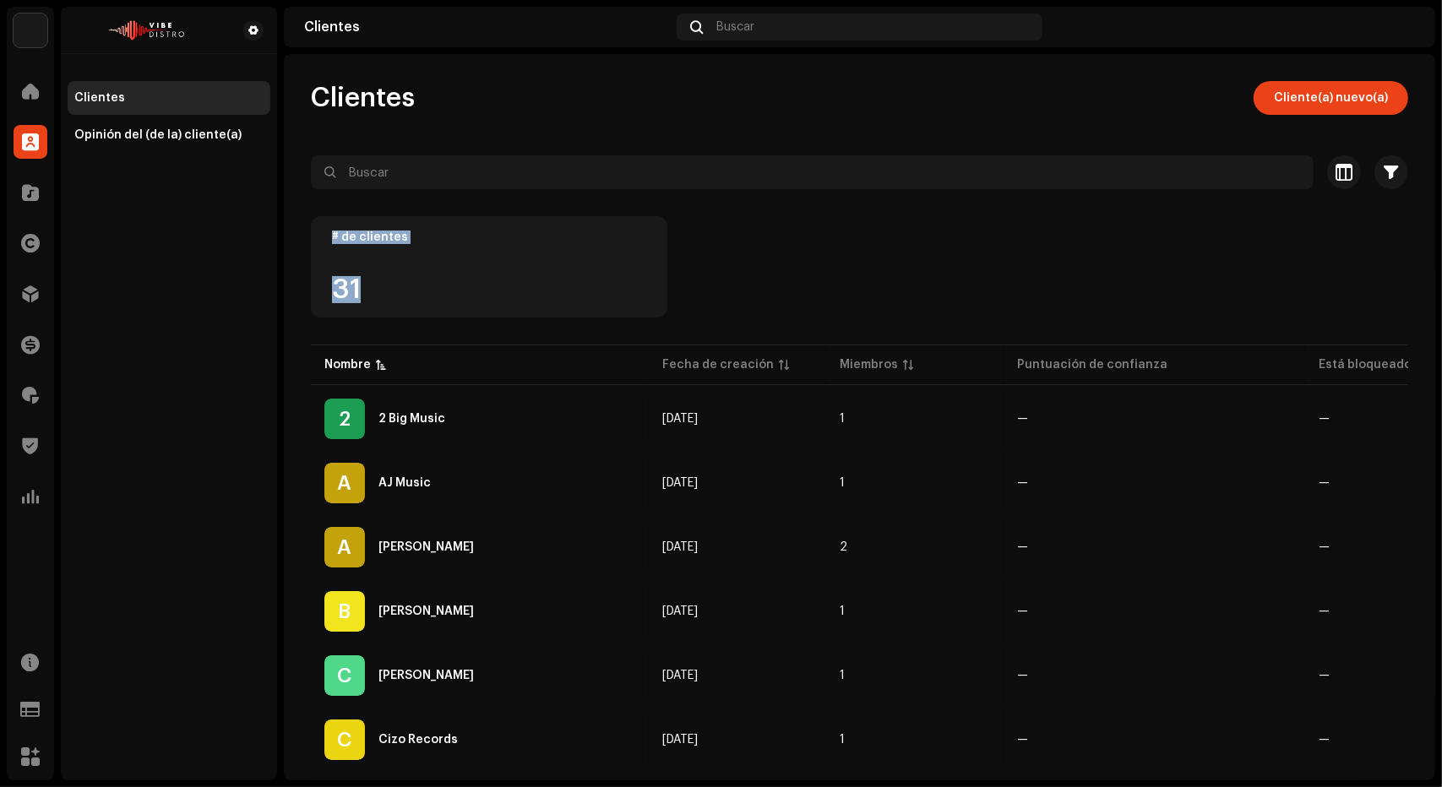
click at [399, 298] on div "31" at bounding box center [489, 289] width 314 height 27
click at [325, 239] on div "# de clientes 31" at bounding box center [489, 266] width 356 height 101
click at [415, 298] on div "# de clientes 31" at bounding box center [489, 266] width 356 height 101
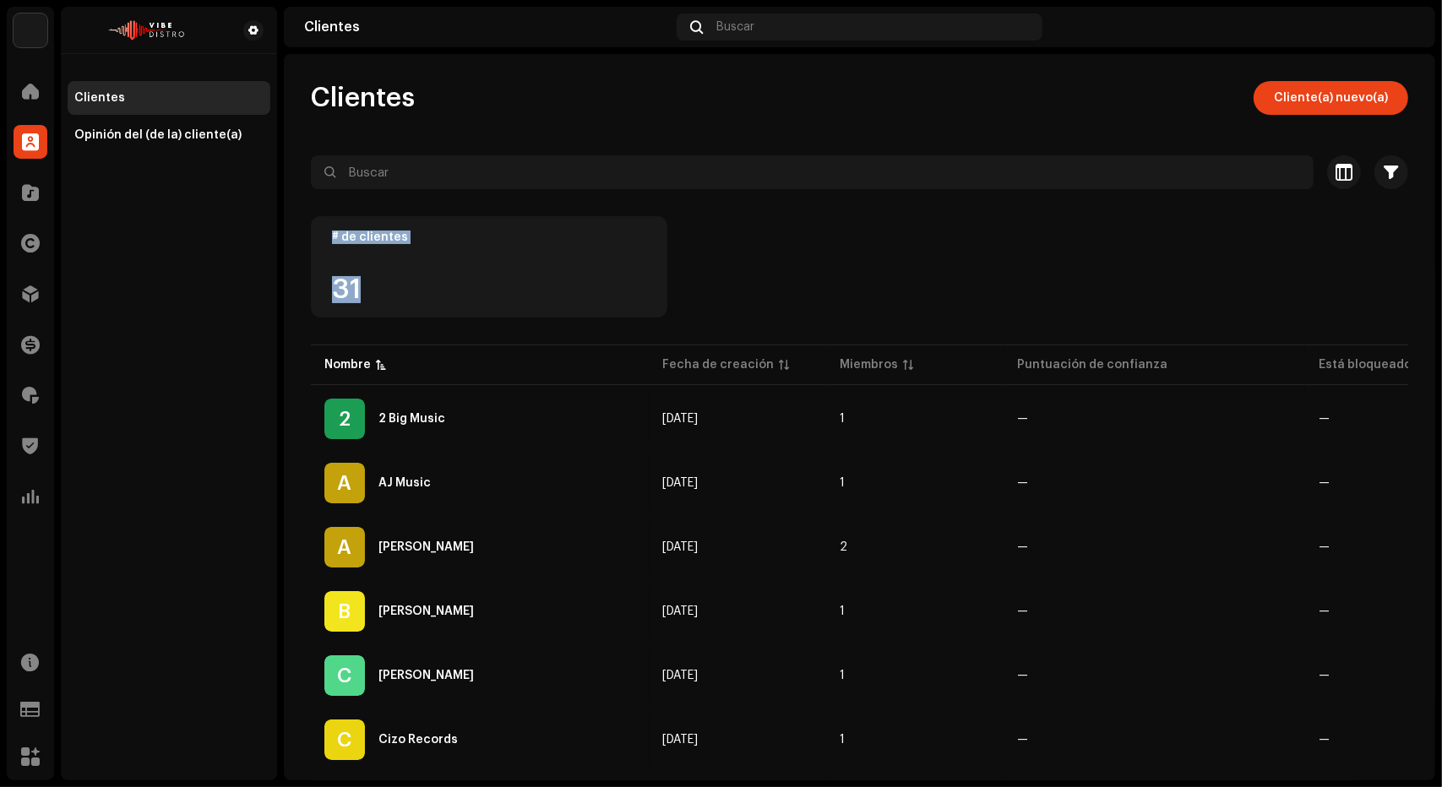
click at [415, 298] on div "31" at bounding box center [489, 289] width 314 height 27
click at [424, 291] on div "31" at bounding box center [489, 289] width 314 height 27
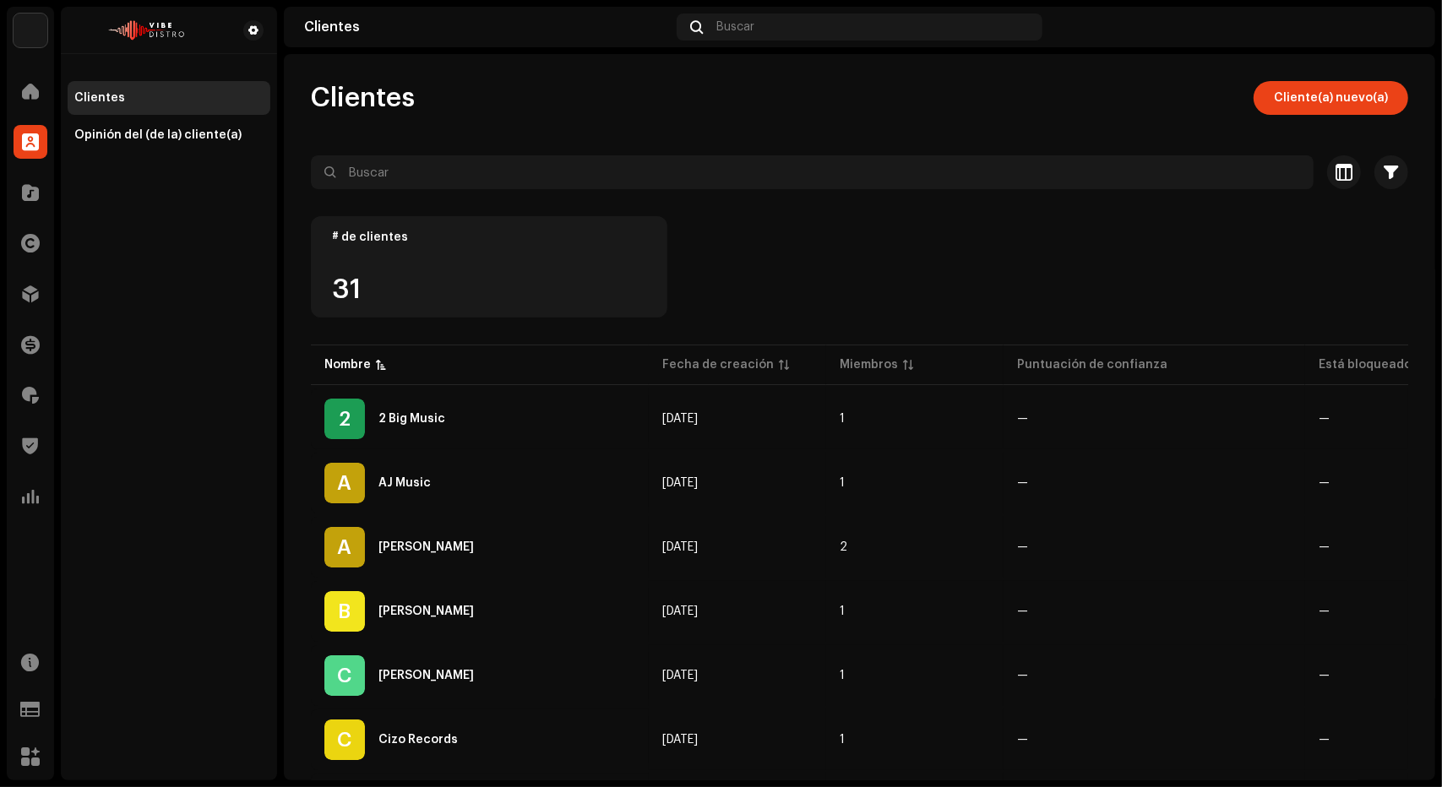
click at [424, 291] on div "31" at bounding box center [489, 289] width 314 height 27
click at [329, 232] on div "# de clientes 31" at bounding box center [489, 266] width 356 height 101
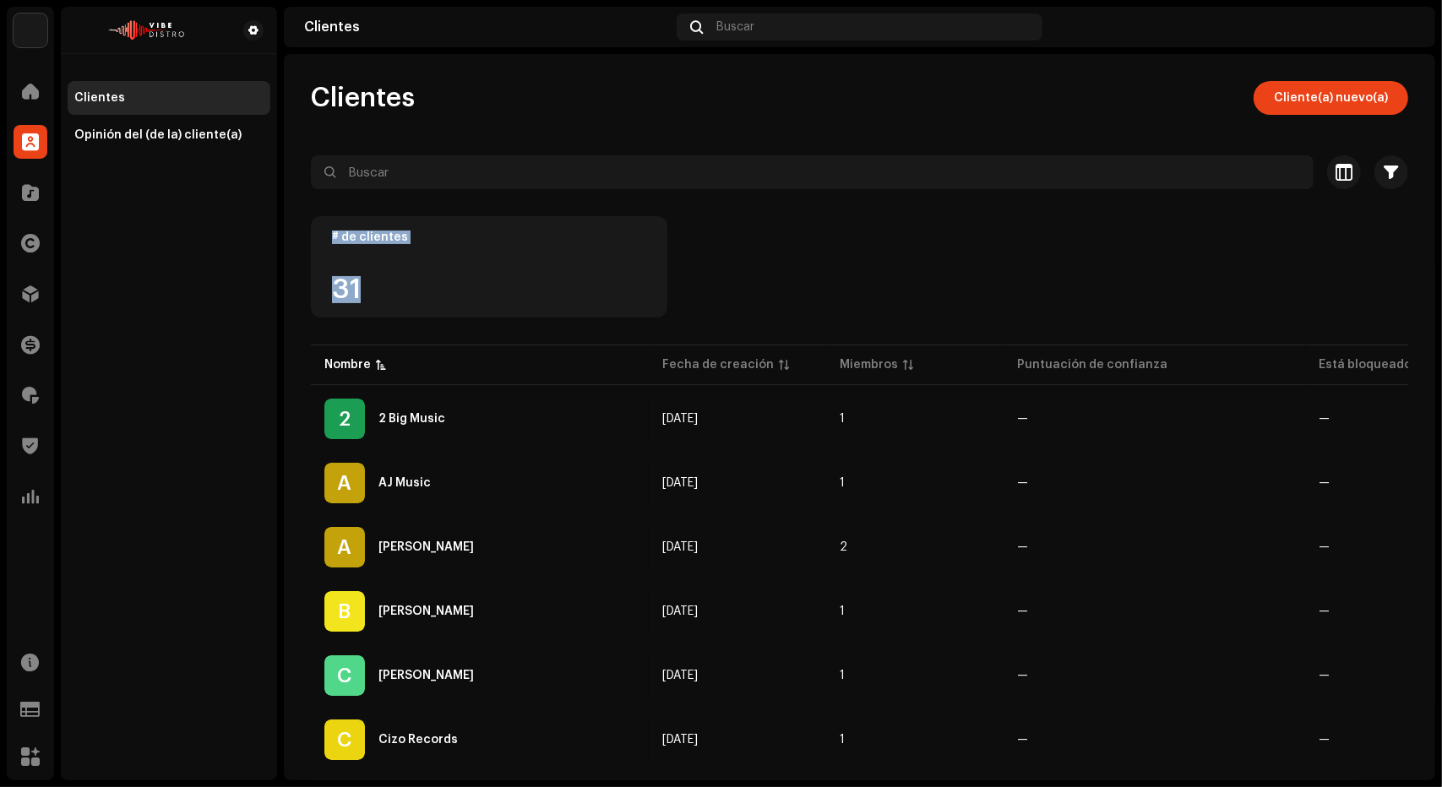
click at [329, 232] on div "# de clientes 31" at bounding box center [489, 266] width 356 height 101
click at [399, 291] on div "# de clientes 31" at bounding box center [489, 266] width 356 height 101
click at [399, 291] on div "31" at bounding box center [489, 289] width 314 height 27
click at [323, 231] on div "# de clientes 31" at bounding box center [489, 266] width 356 height 101
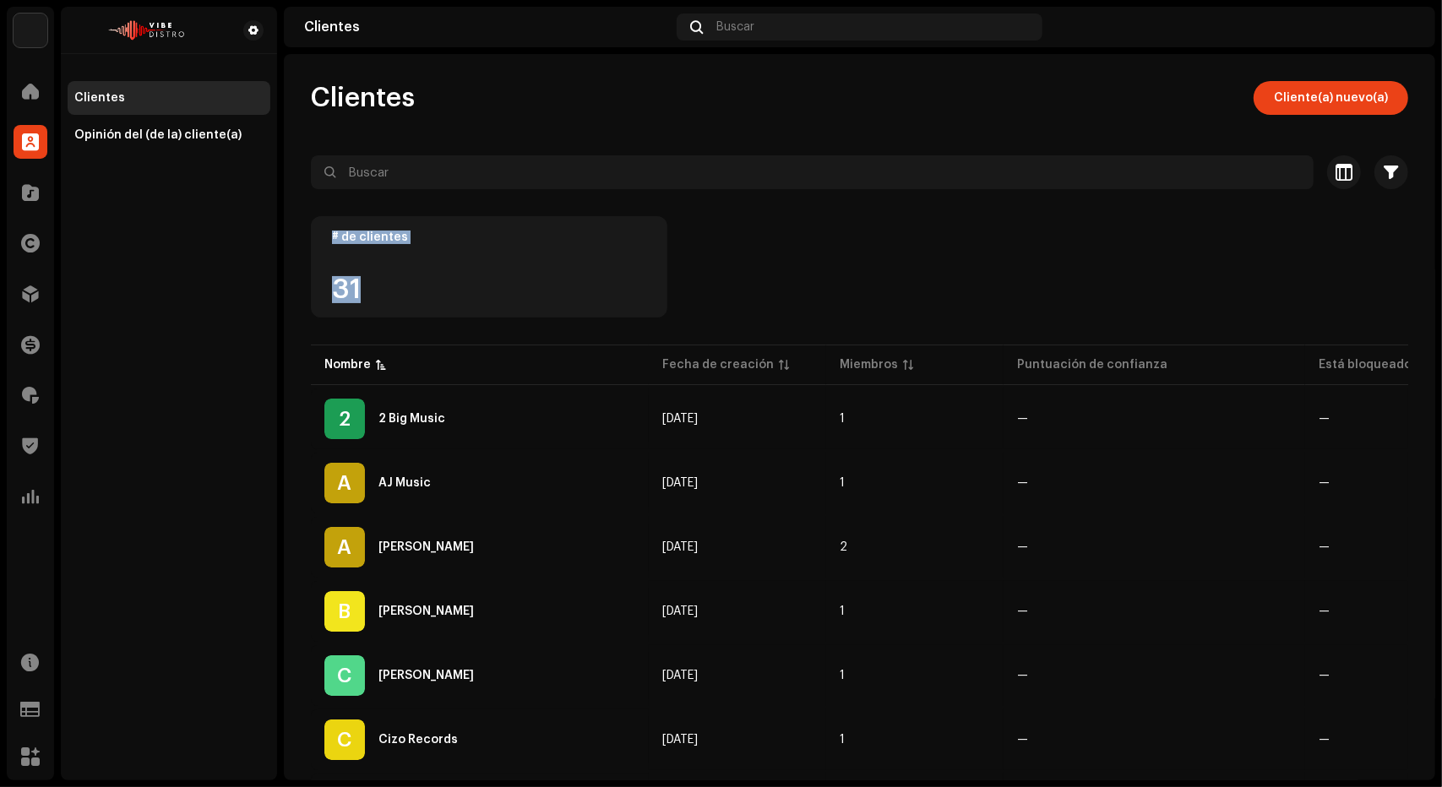
click at [323, 231] on div "# de clientes 31" at bounding box center [489, 266] width 356 height 101
click at [428, 309] on div "# de clientes 31" at bounding box center [489, 266] width 356 height 101
click at [319, 231] on div "# de clientes 31" at bounding box center [489, 266] width 356 height 101
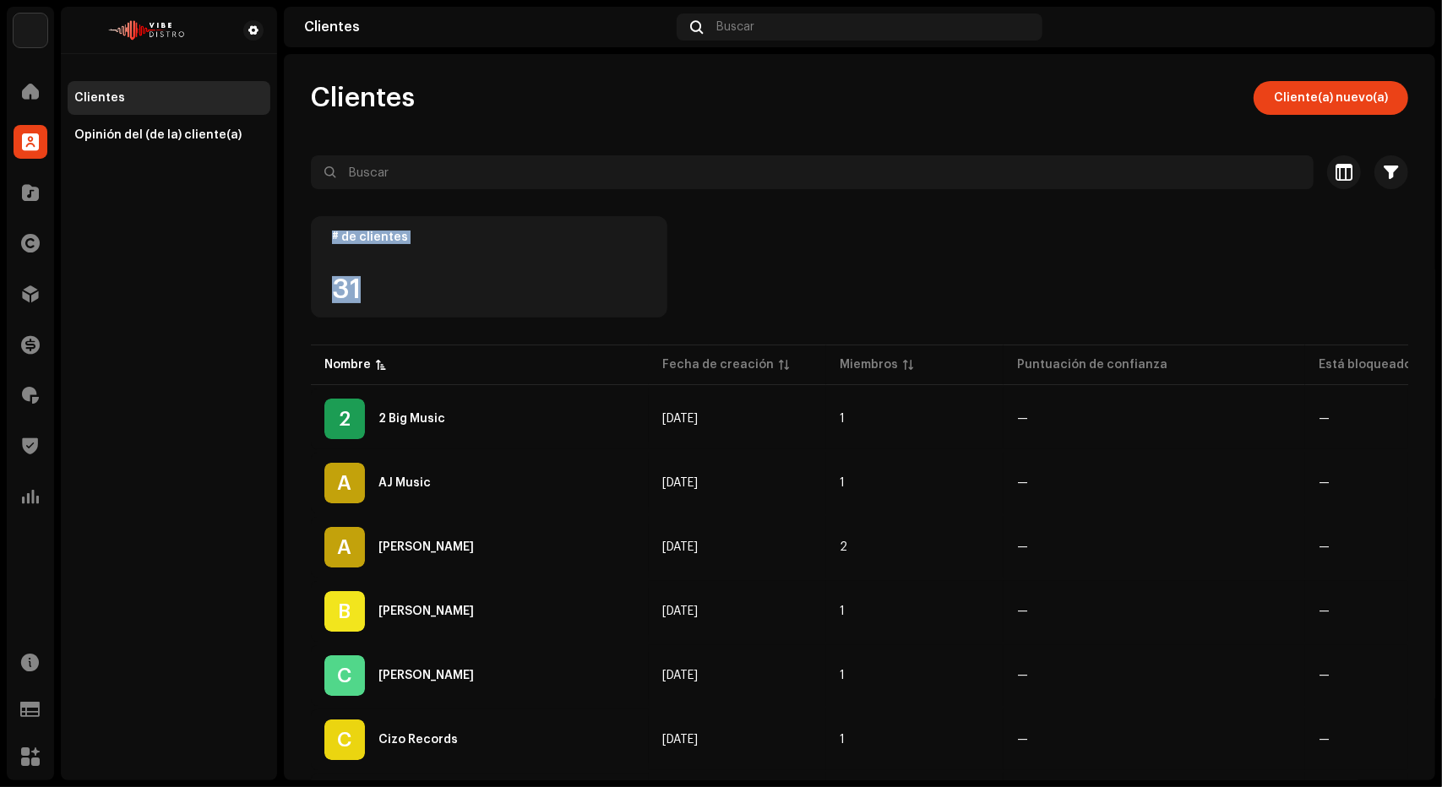
click at [448, 304] on div "# de clientes 31" at bounding box center [489, 266] width 356 height 101
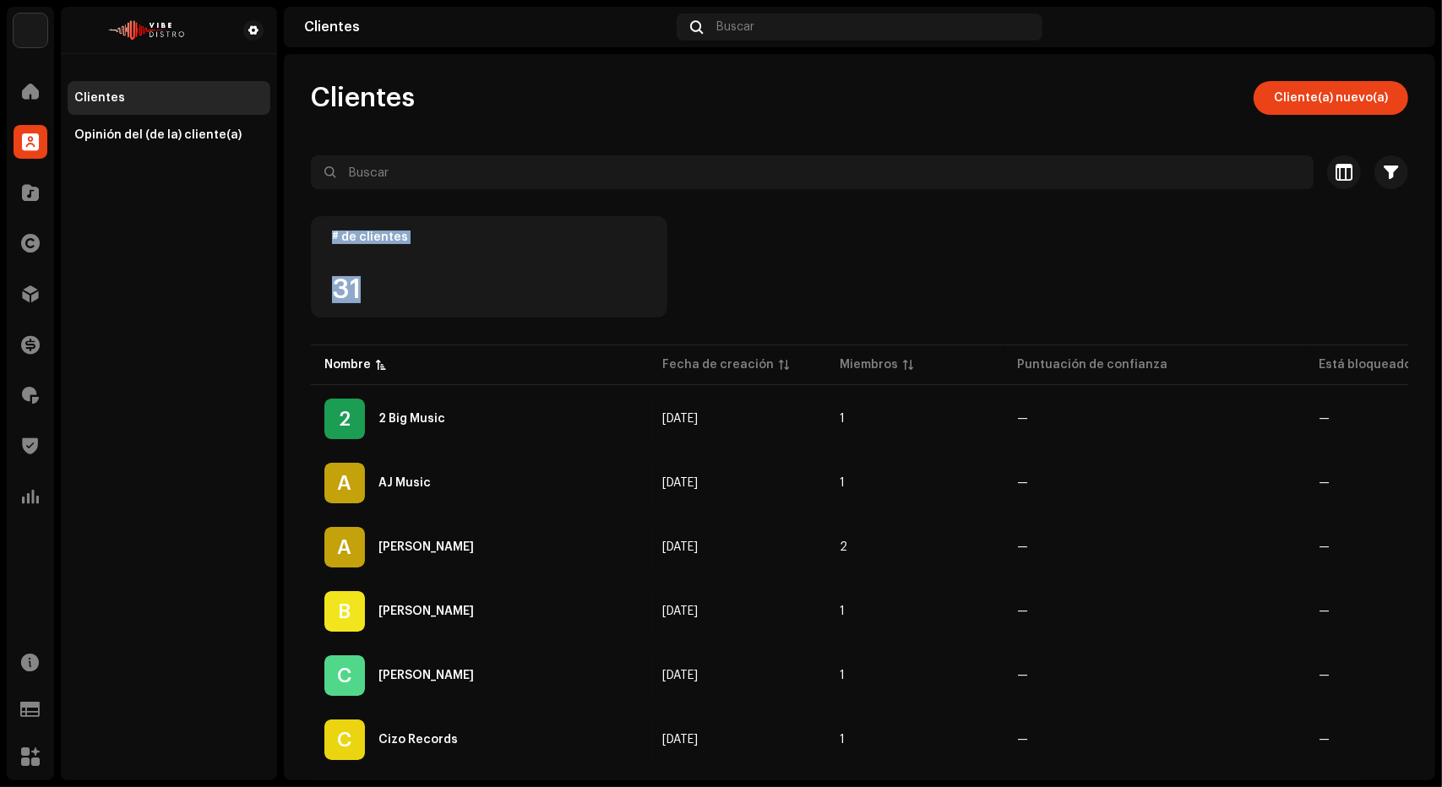
click at [489, 308] on div "# de clientes 31" at bounding box center [489, 266] width 356 height 101
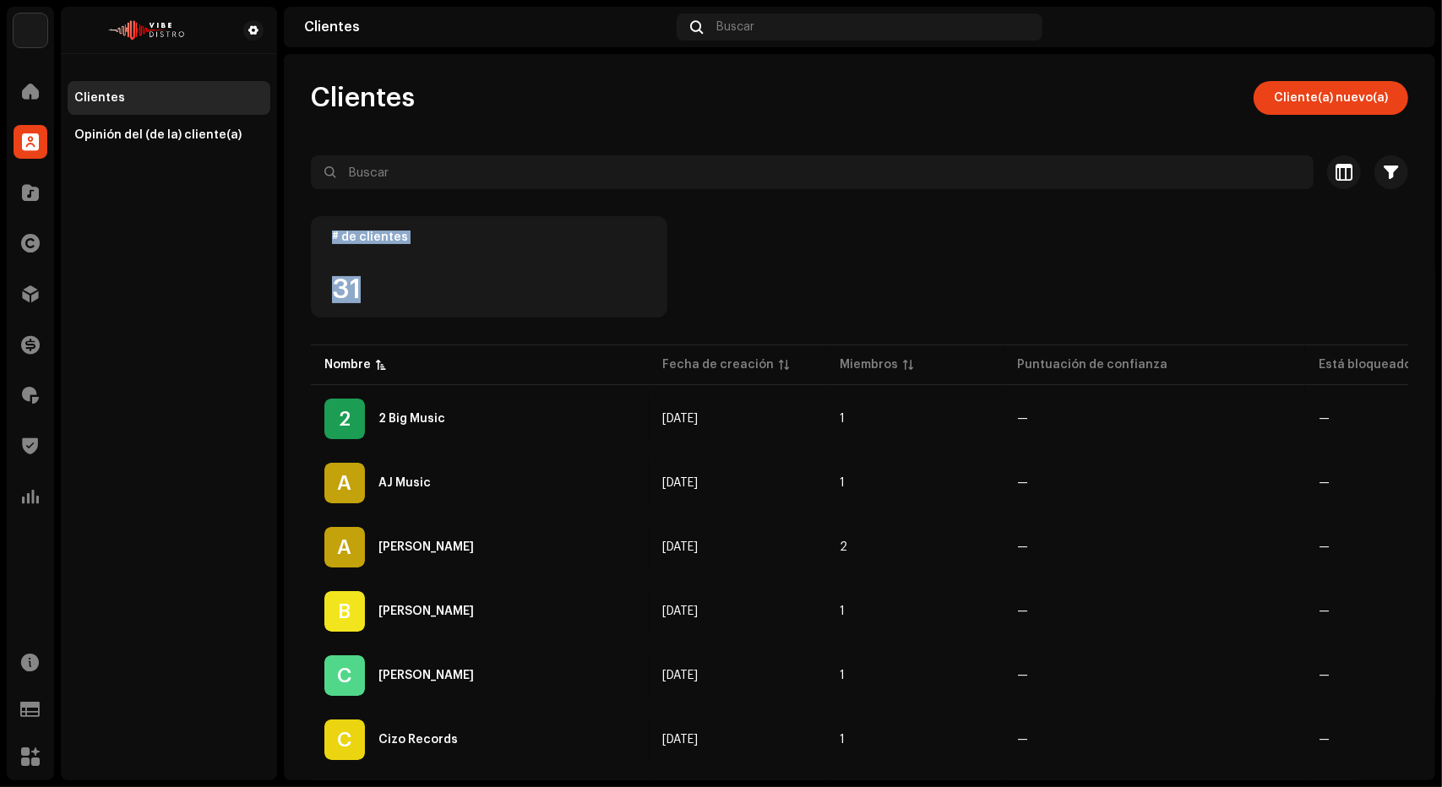
click at [461, 310] on div "# de clientes 31" at bounding box center [489, 266] width 356 height 101
click at [335, 239] on div "# de clientes 31" at bounding box center [489, 266] width 356 height 101
click at [419, 291] on div "# de clientes 31" at bounding box center [489, 266] width 356 height 101
click at [419, 291] on div "31" at bounding box center [489, 289] width 314 height 27
click at [325, 223] on div "# de clientes 31" at bounding box center [489, 266] width 356 height 101
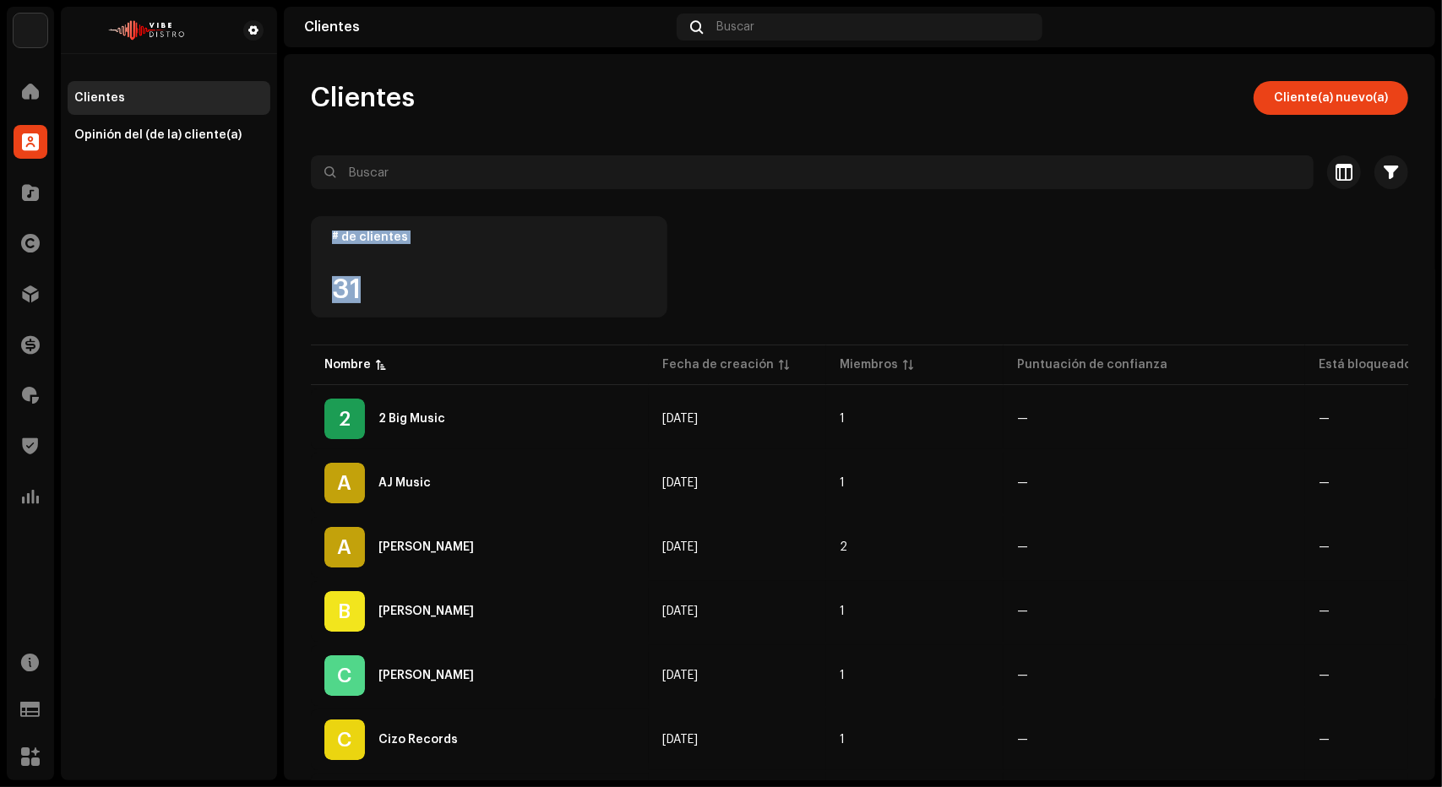
click at [325, 223] on div "# de clientes 31" at bounding box center [489, 266] width 356 height 101
click at [428, 309] on div "# de clientes 31" at bounding box center [489, 266] width 356 height 101
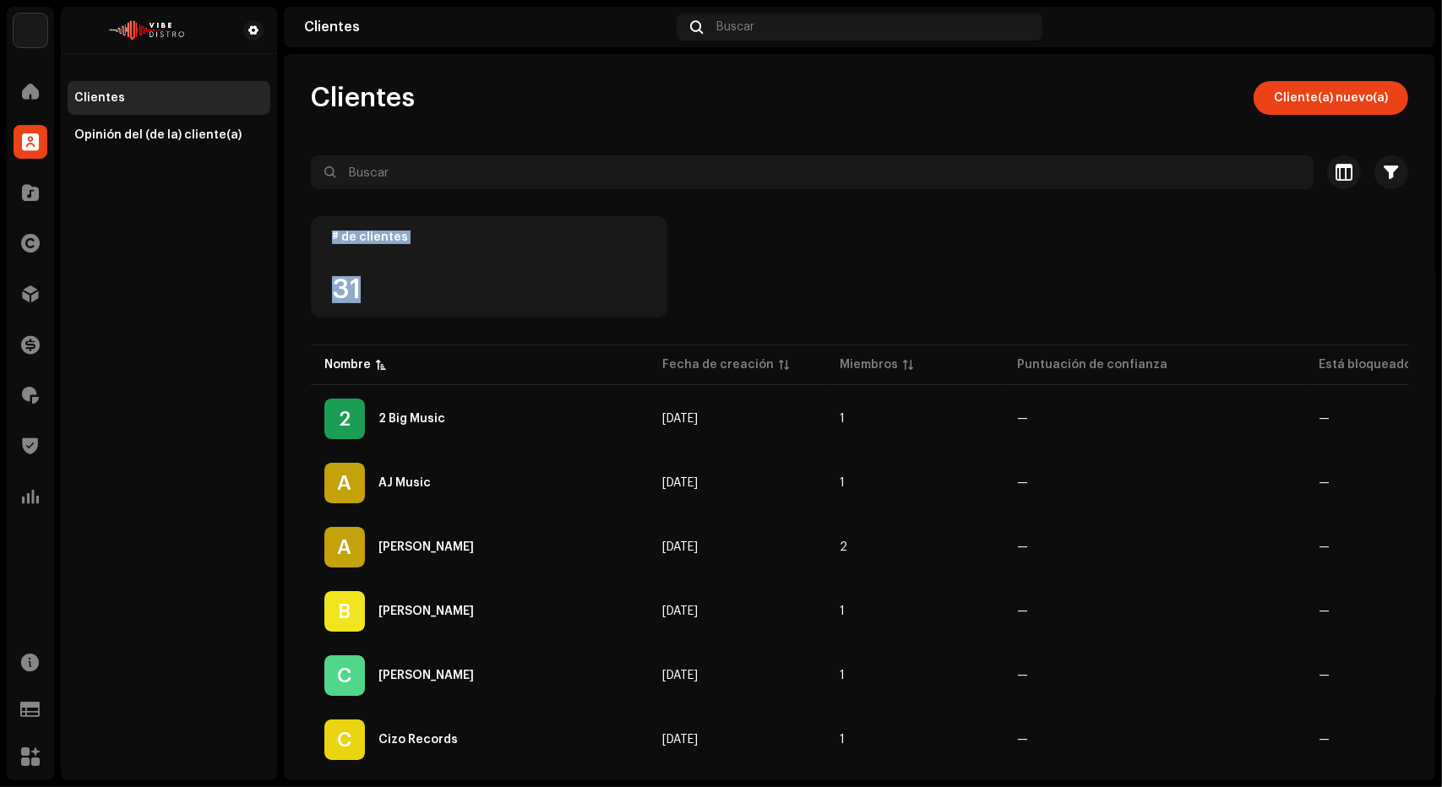
click at [332, 230] on div "# de clientes 31" at bounding box center [489, 266] width 356 height 101
click at [574, 245] on div "# de clientes 31" at bounding box center [489, 266] width 356 height 101
click at [410, 250] on div "# de clientes 31" at bounding box center [489, 266] width 356 height 101
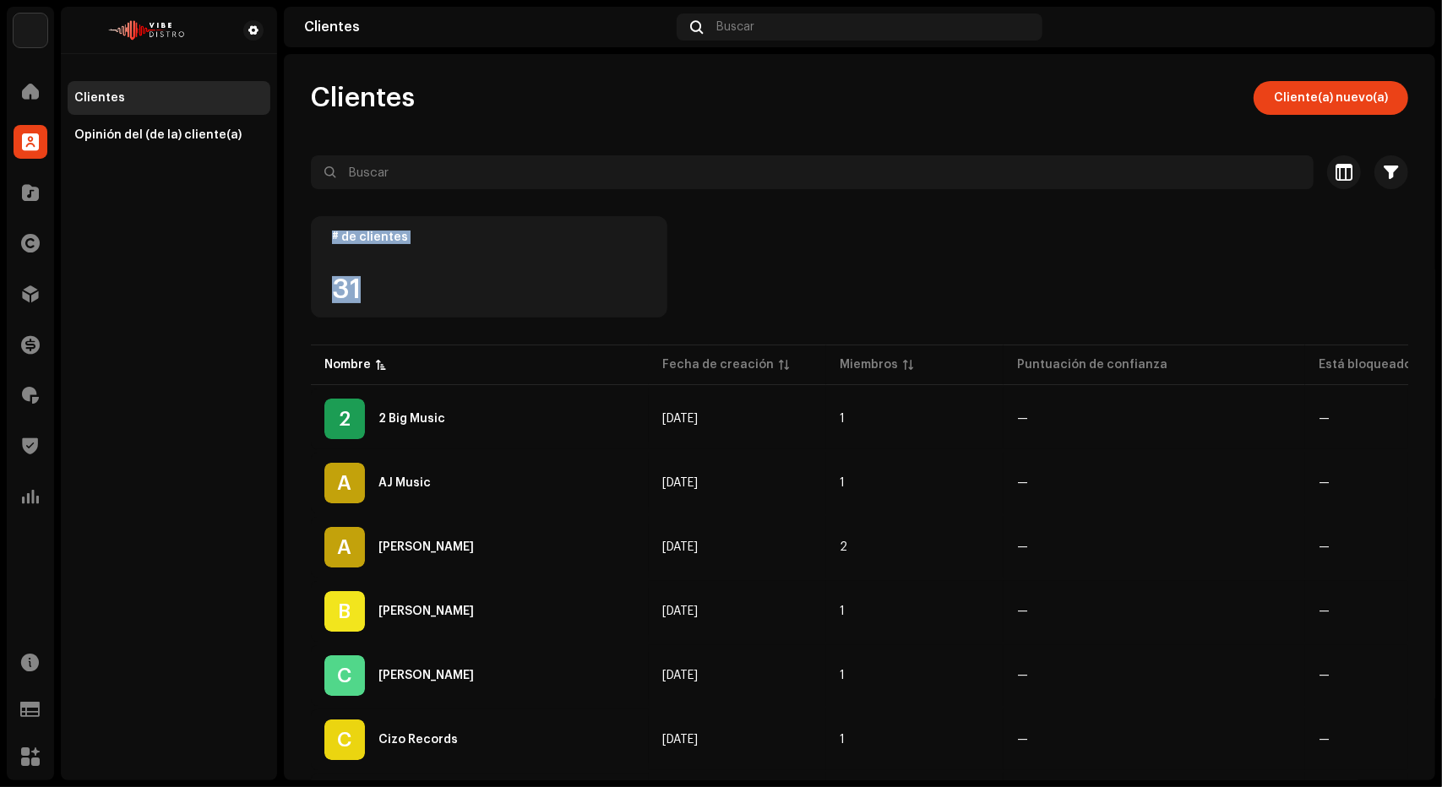
click at [320, 220] on div "# de clientes 31" at bounding box center [489, 266] width 356 height 101
click at [462, 308] on div "# de clientes 31" at bounding box center [489, 266] width 356 height 101
click at [321, 224] on div "# de clientes 31" at bounding box center [489, 266] width 356 height 101
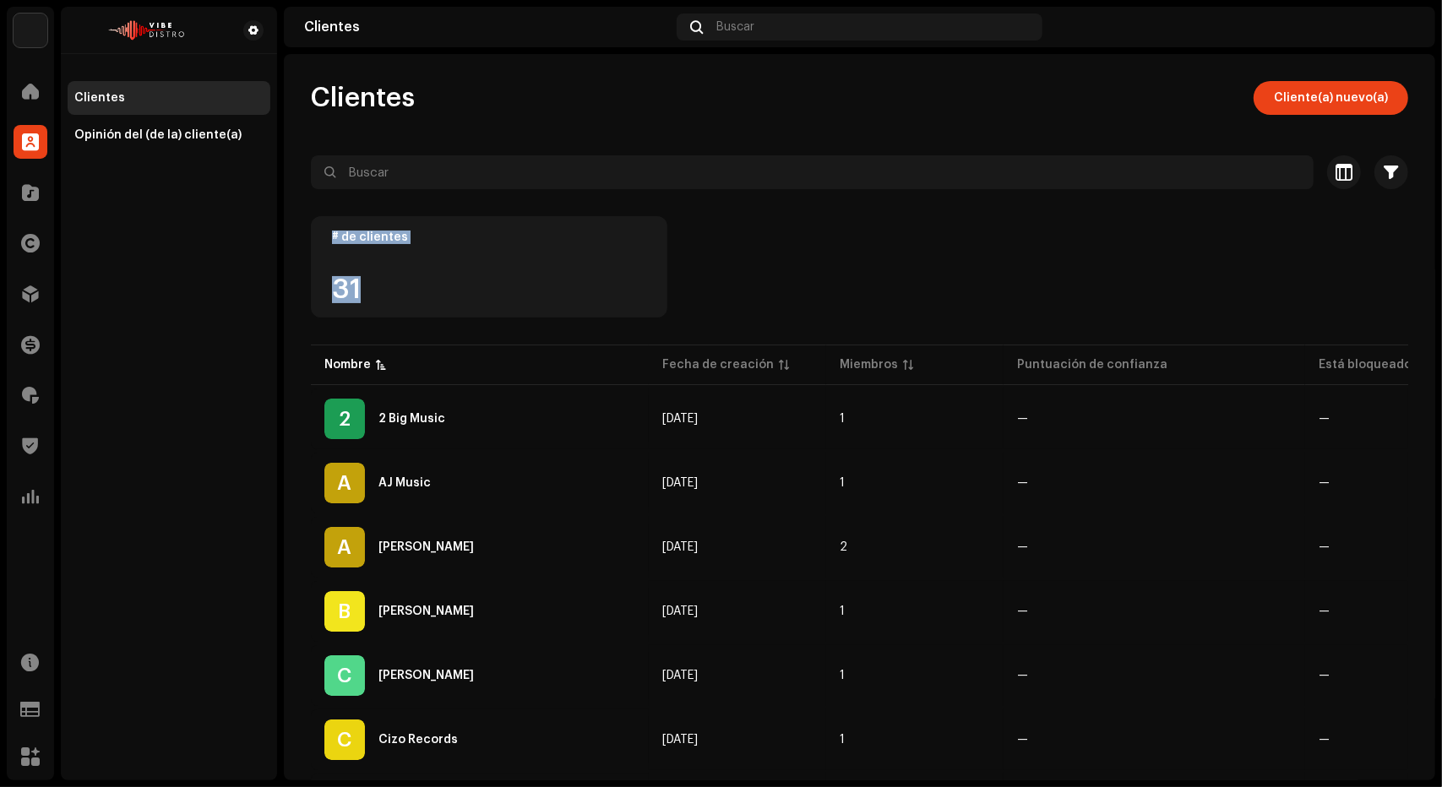
click at [321, 224] on div "# de clientes 31" at bounding box center [489, 266] width 356 height 101
click at [455, 307] on div "# de clientes 31" at bounding box center [489, 266] width 356 height 101
click at [313, 229] on div "# de clientes 31" at bounding box center [489, 266] width 356 height 101
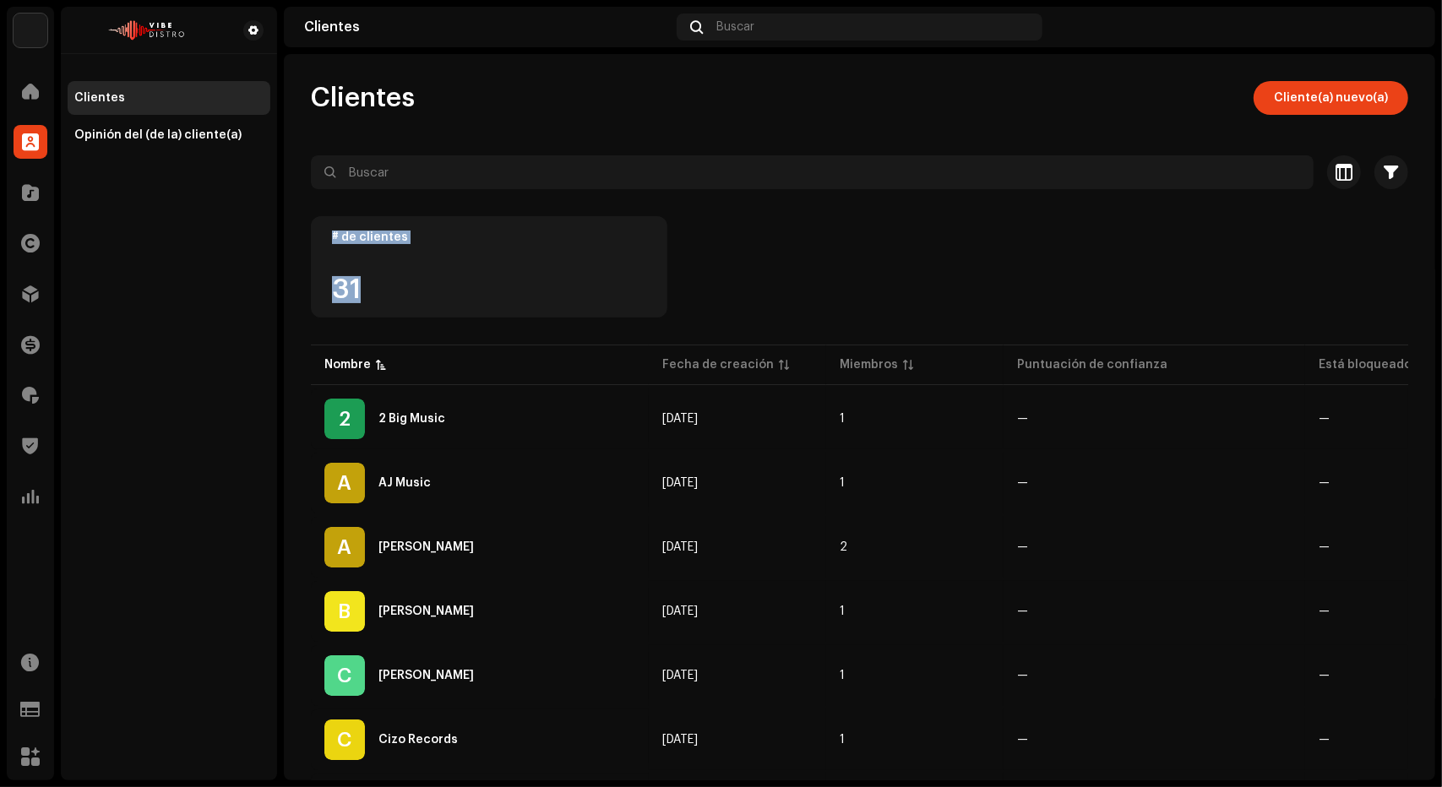
click at [481, 320] on div "# de clientes 31" at bounding box center [859, 278] width 1097 height 125
click at [323, 224] on div "# de clientes 31" at bounding box center [859, 278] width 1097 height 125
click at [323, 224] on div "# de clientes 31" at bounding box center [489, 266] width 356 height 101
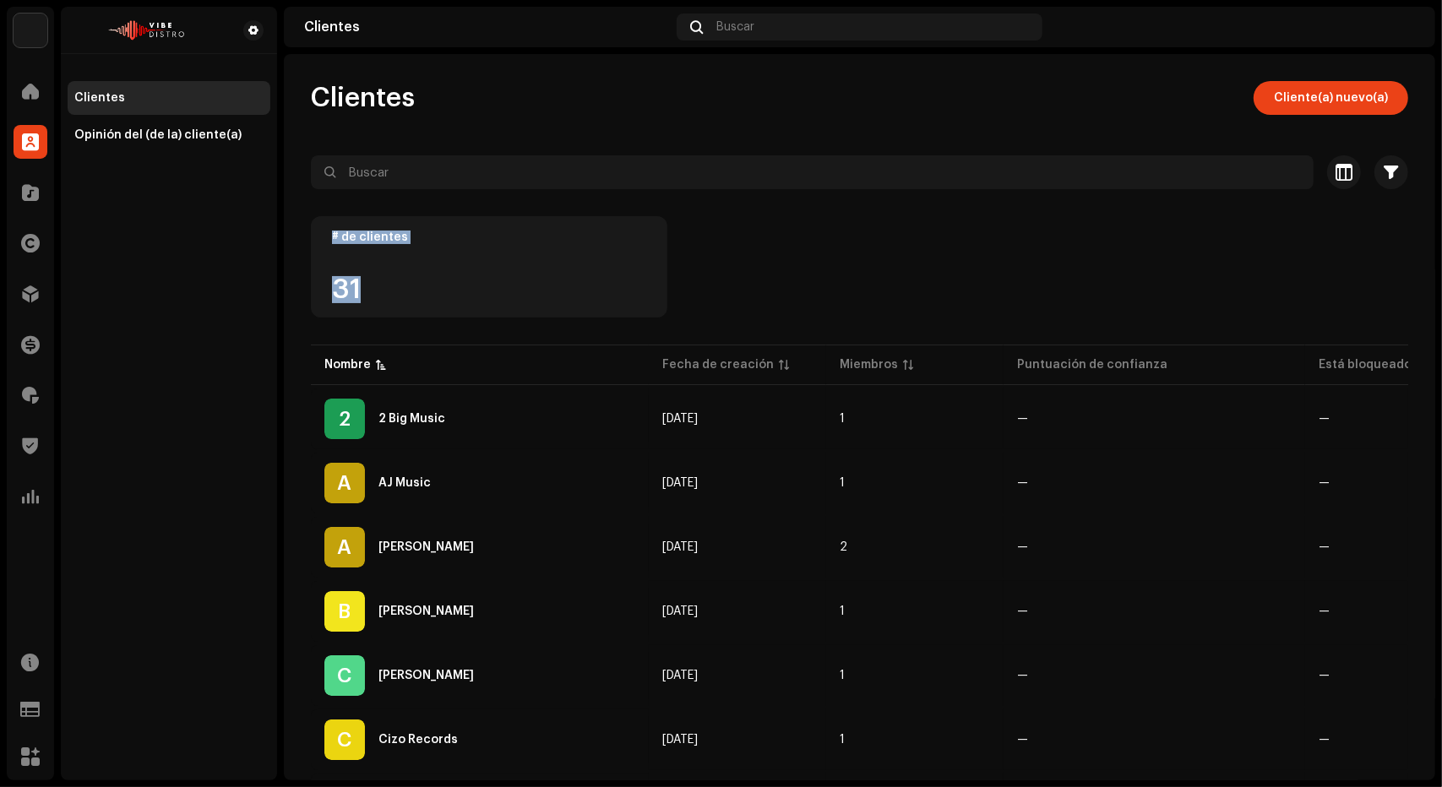
click at [457, 300] on div "# de clientes 31" at bounding box center [489, 266] width 356 height 101
click at [457, 300] on div "31" at bounding box center [489, 289] width 314 height 27
click at [331, 225] on div "# de clientes 31" at bounding box center [489, 266] width 356 height 101
click at [426, 281] on div "# de clientes 31" at bounding box center [489, 266] width 356 height 101
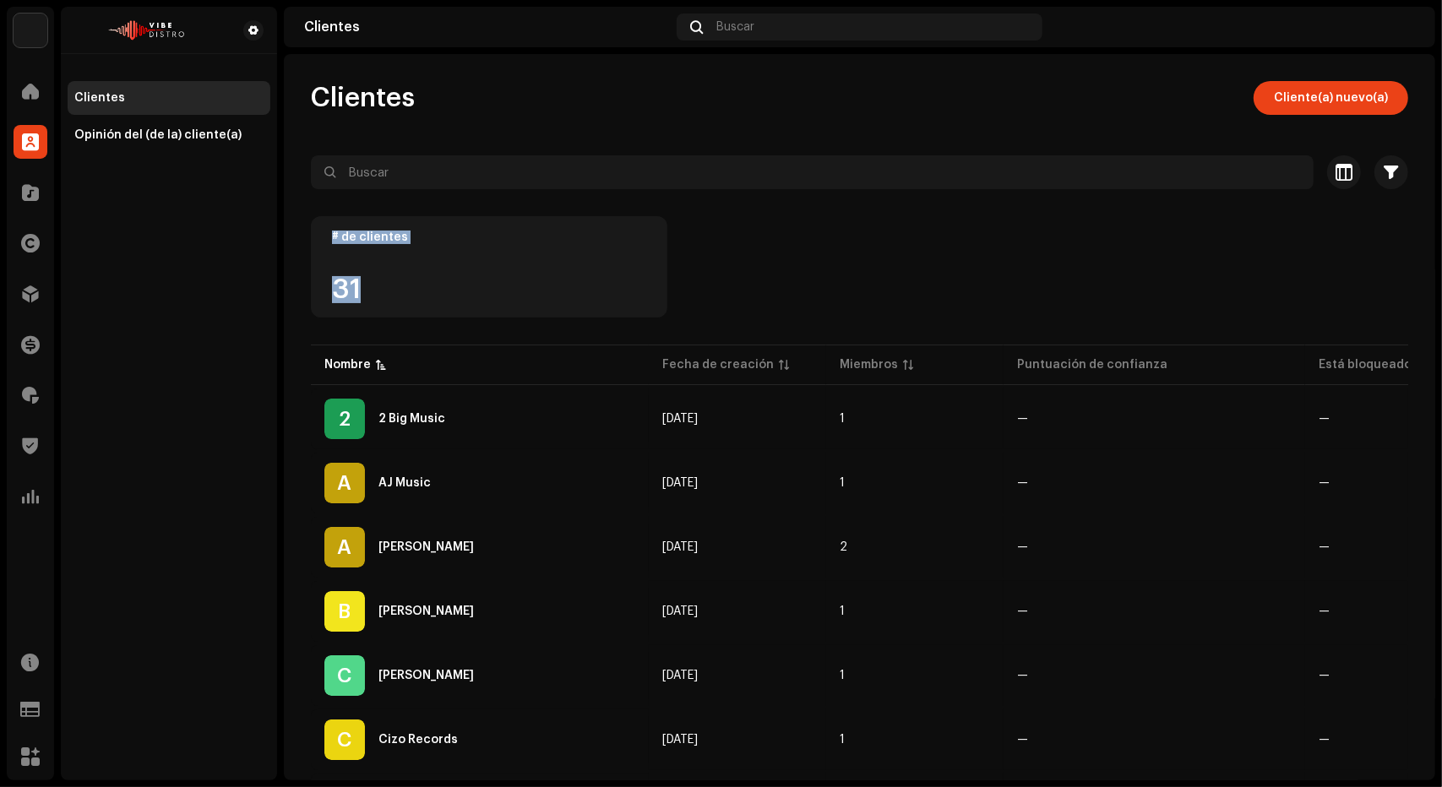
click at [426, 281] on div "31" at bounding box center [489, 289] width 314 height 27
click at [318, 221] on div "# de clientes 31" at bounding box center [489, 266] width 356 height 101
click at [478, 297] on div "# de clientes 31" at bounding box center [489, 266] width 356 height 101
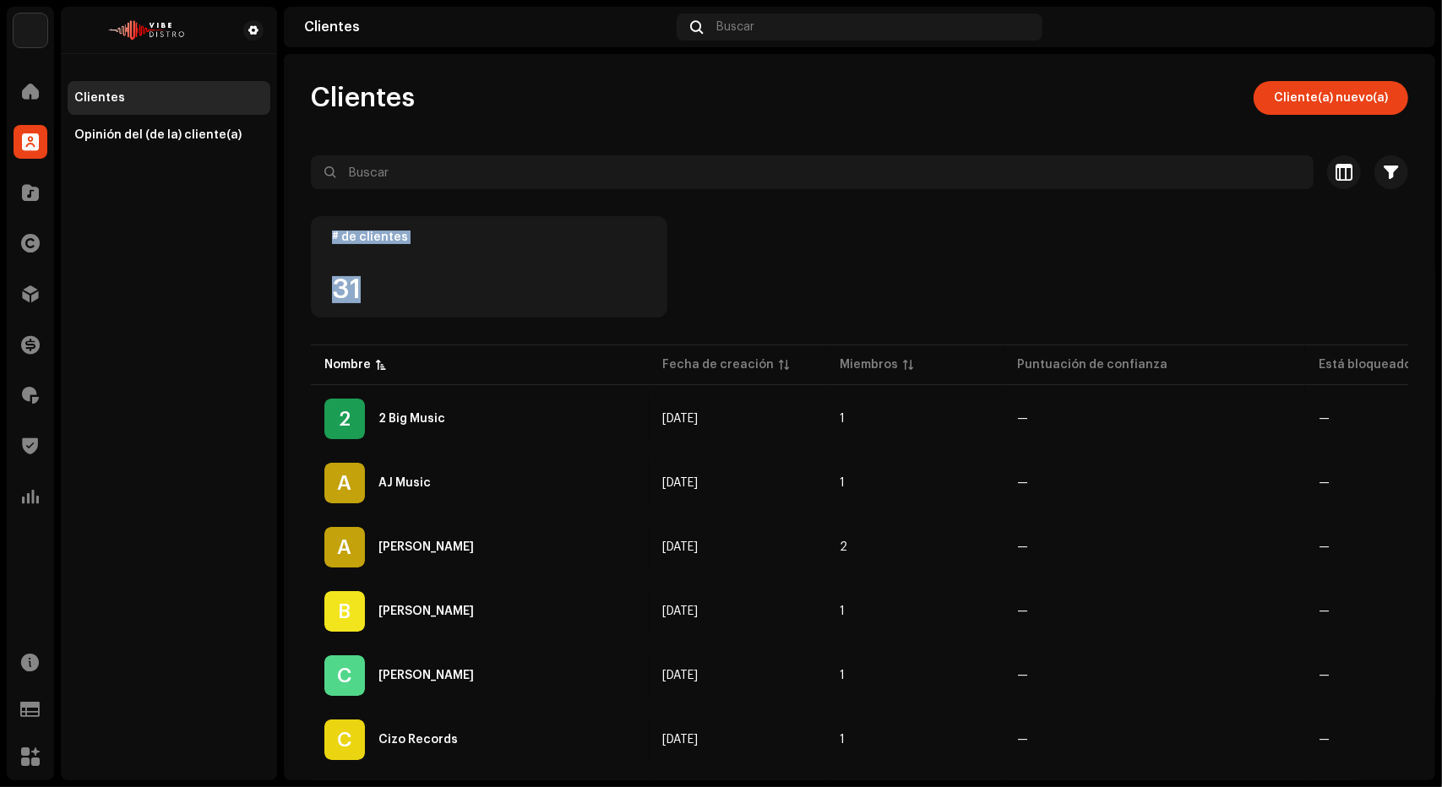
click at [478, 297] on div "31" at bounding box center [489, 289] width 314 height 27
click at [521, 236] on div "# de clientes" at bounding box center [489, 238] width 314 height 14
drag, startPoint x: 324, startPoint y: 232, endPoint x: 443, endPoint y: 329, distance: 153.1
click at [443, 329] on div "# de clientes 31" at bounding box center [859, 278] width 1097 height 125
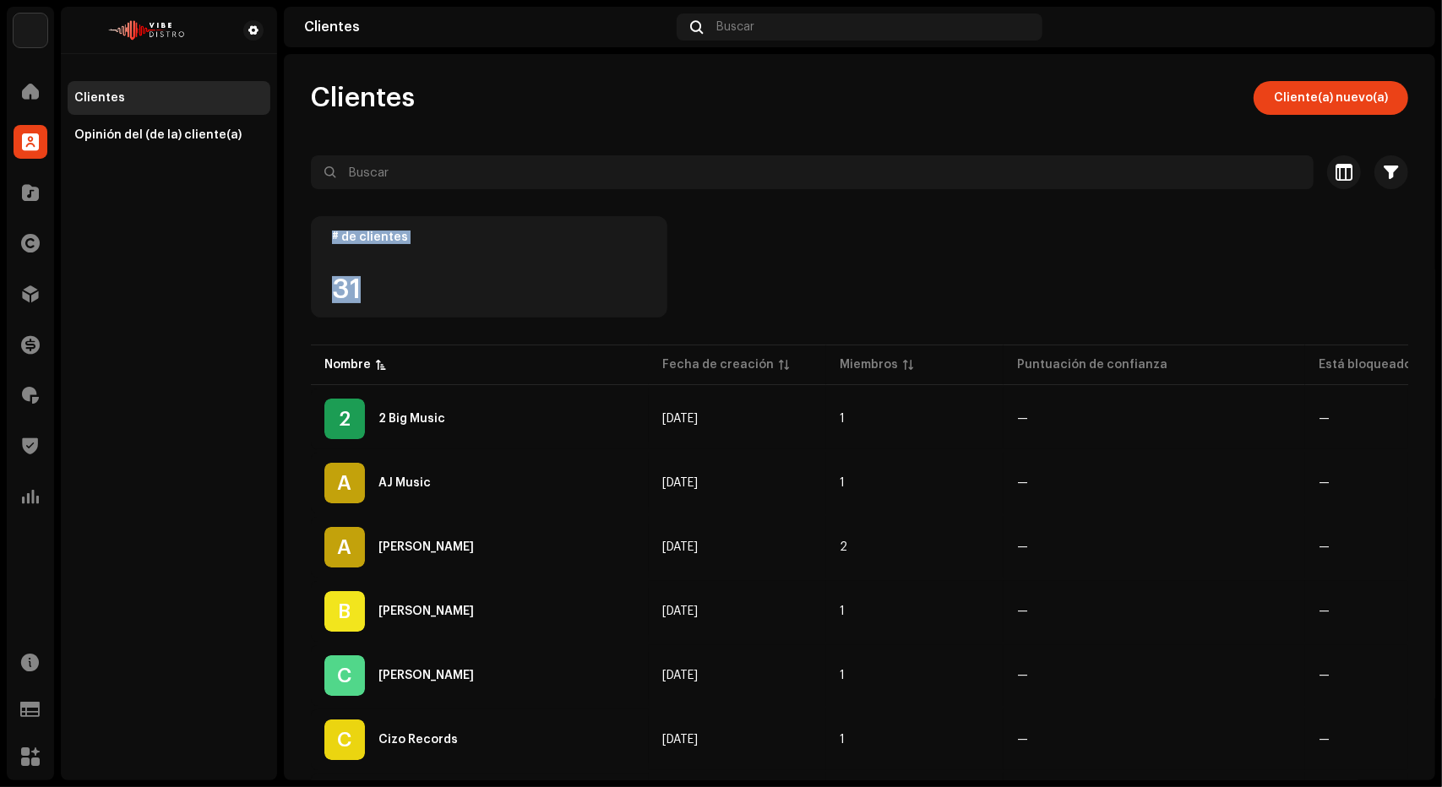
click at [443, 329] on div "# de clientes 31" at bounding box center [859, 278] width 1097 height 125
